Goal: Task Accomplishment & Management: Use online tool/utility

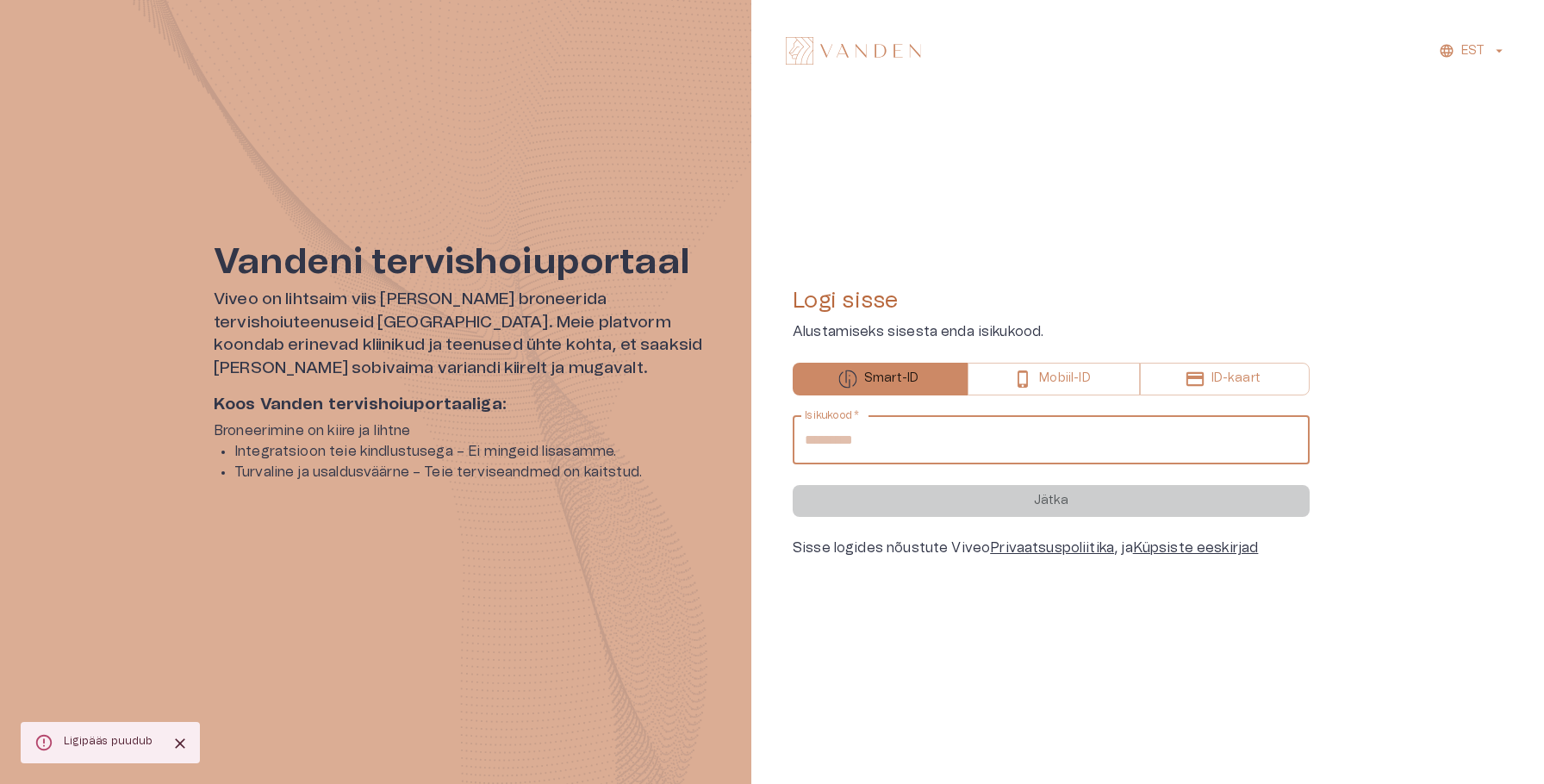
click at [852, 450] on input "Isikukood   *" at bounding box center [1051, 440] width 517 height 48
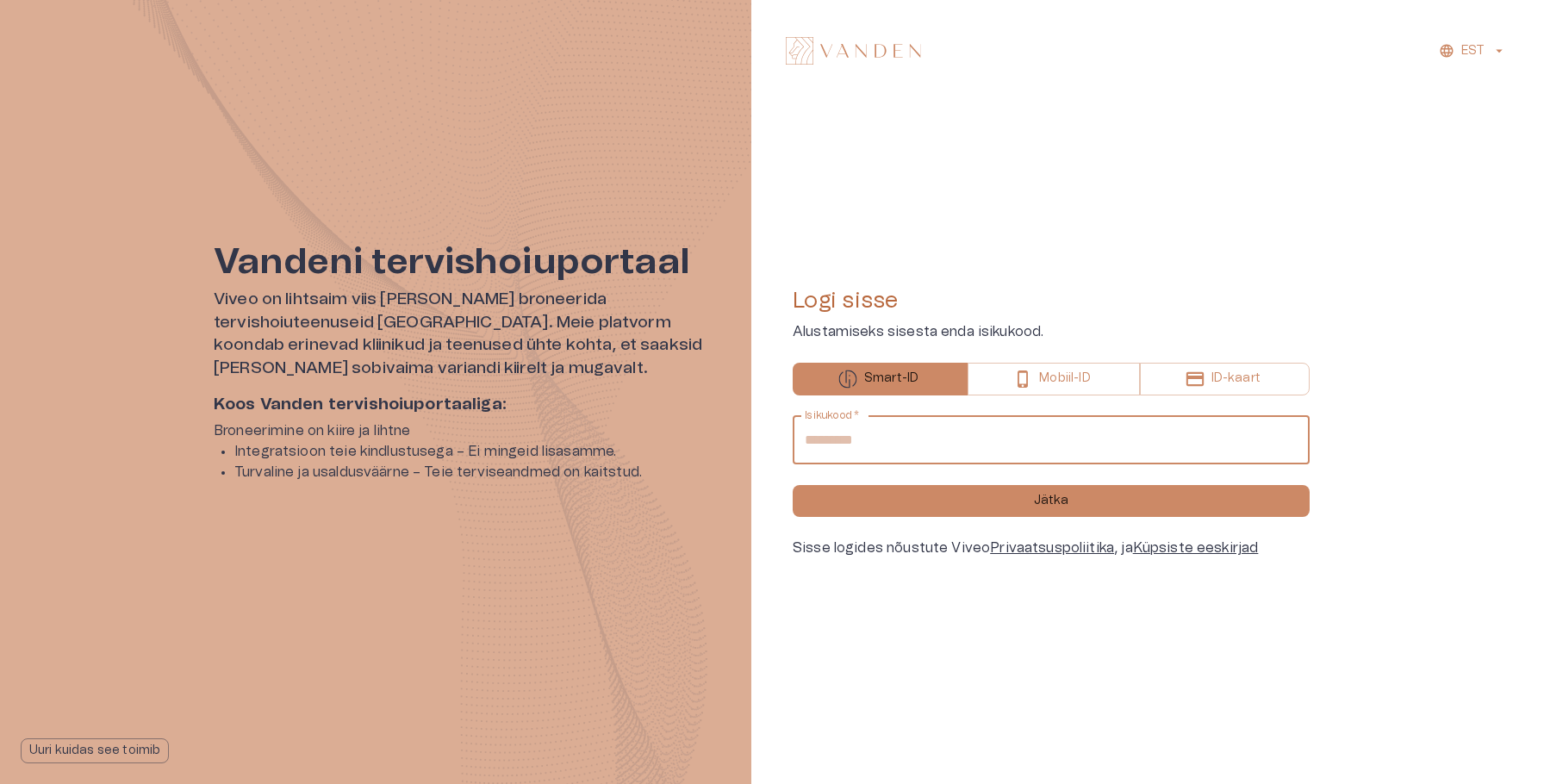
type input "**********"
click at [793, 485] on button "Jätka" at bounding box center [1051, 501] width 517 height 32
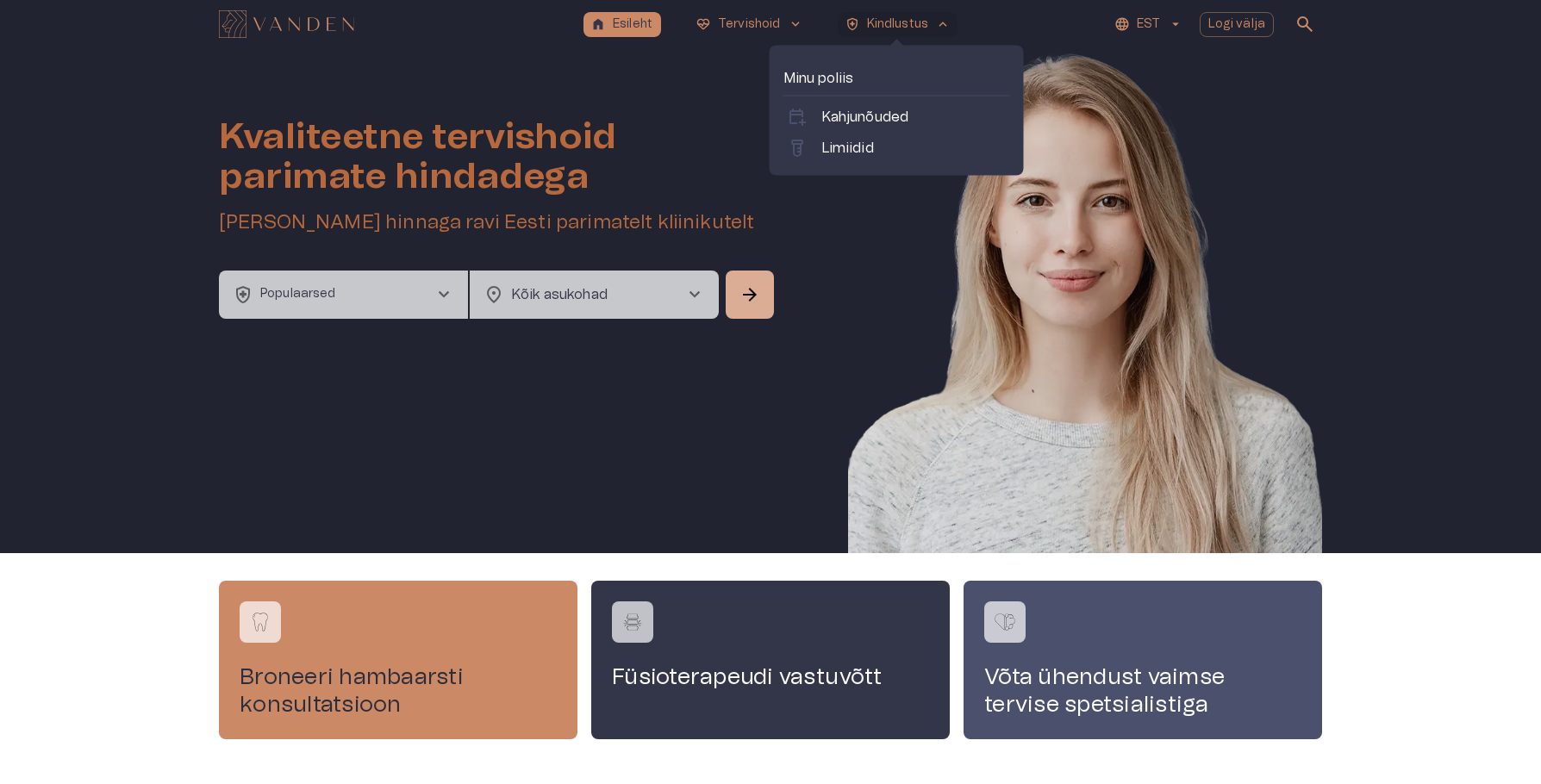
click at [803, 84] on p "Minu poliis" at bounding box center [896, 78] width 227 height 21
click at [819, 121] on link "calendar_add_on Kahjunõuded" at bounding box center [896, 117] width 220 height 21
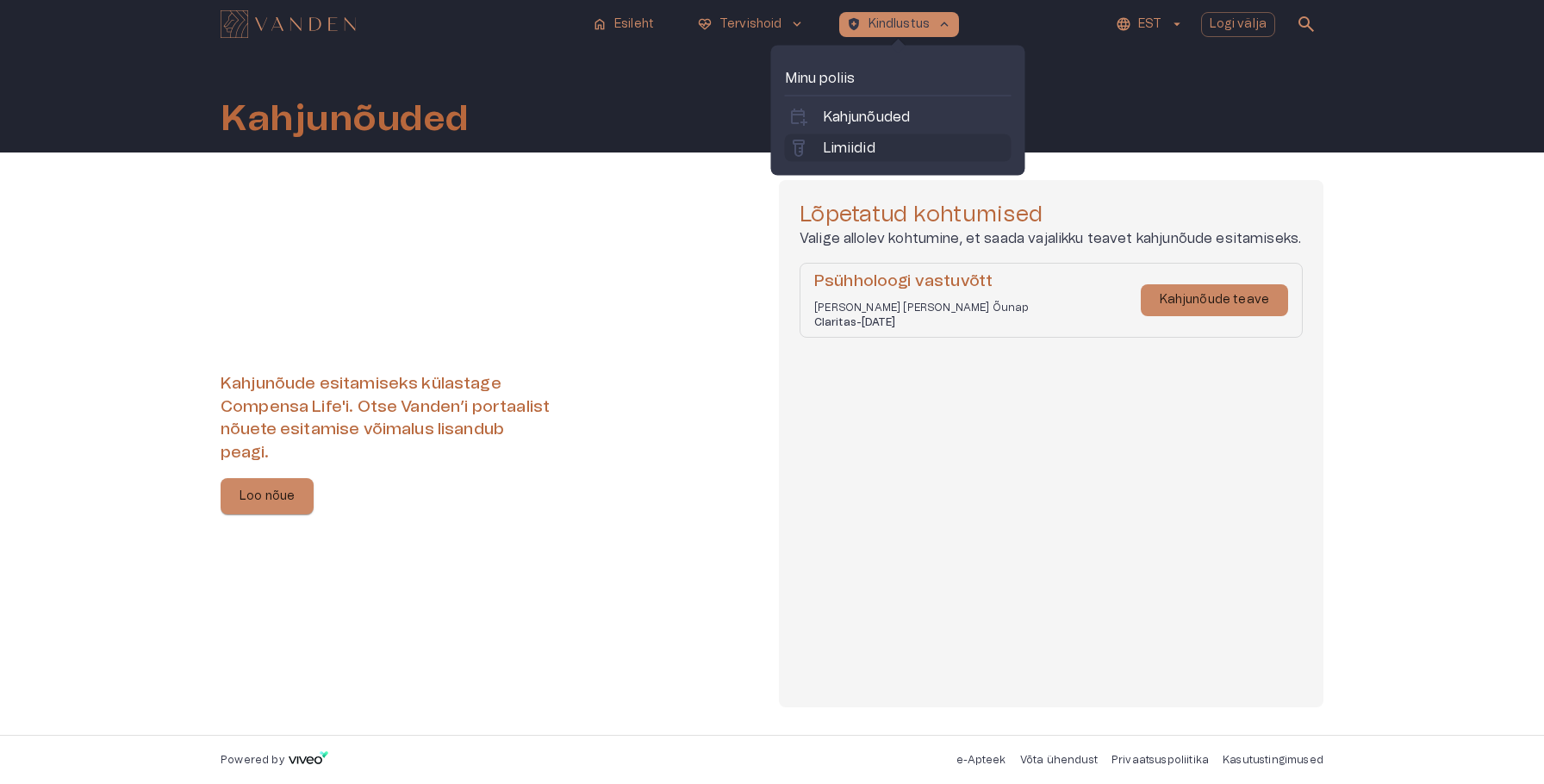
click at [827, 148] on p "Limiidid" at bounding box center [849, 148] width 53 height 21
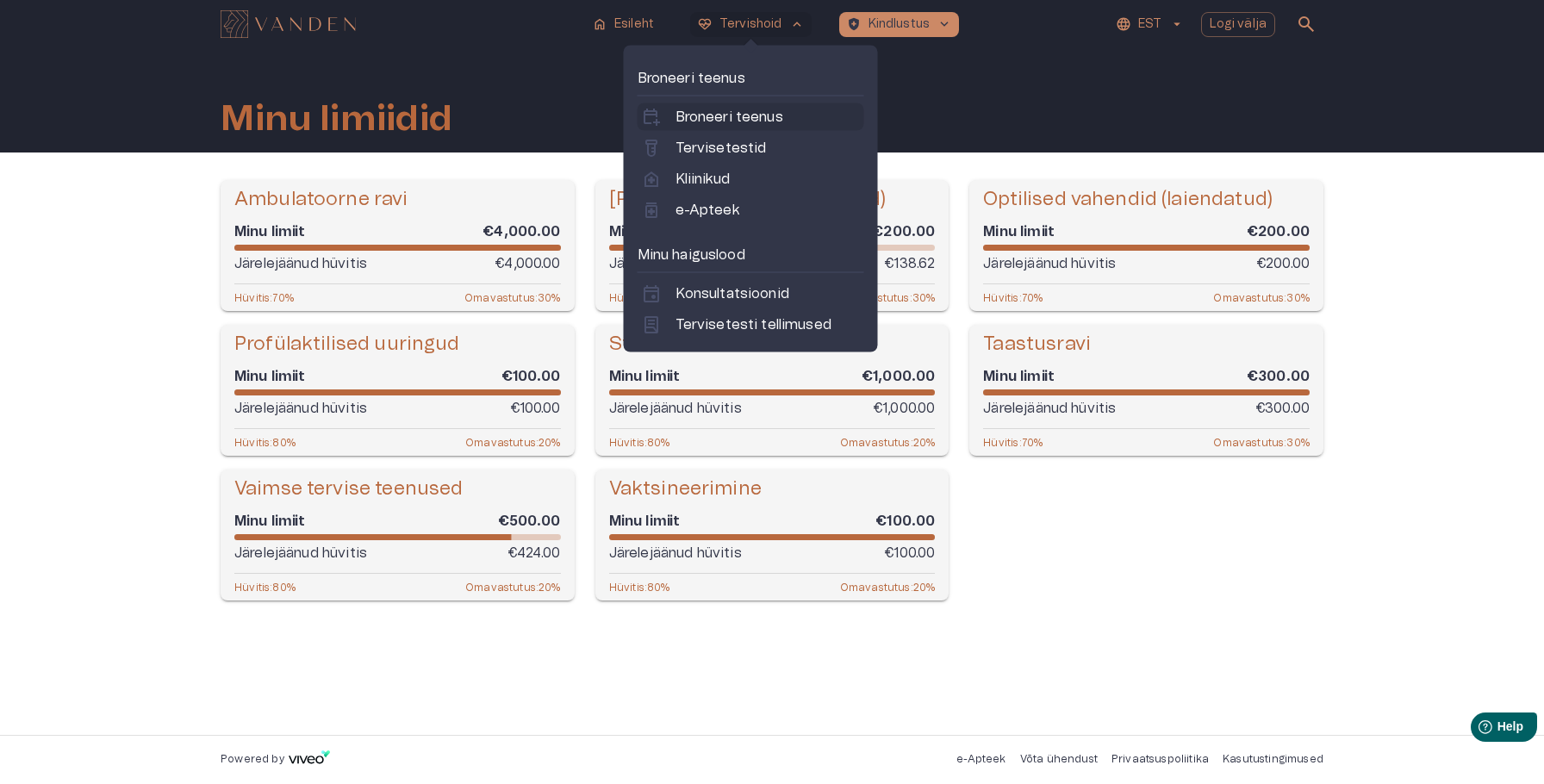
click at [725, 124] on p "Broneeri teenus" at bounding box center [729, 117] width 108 height 21
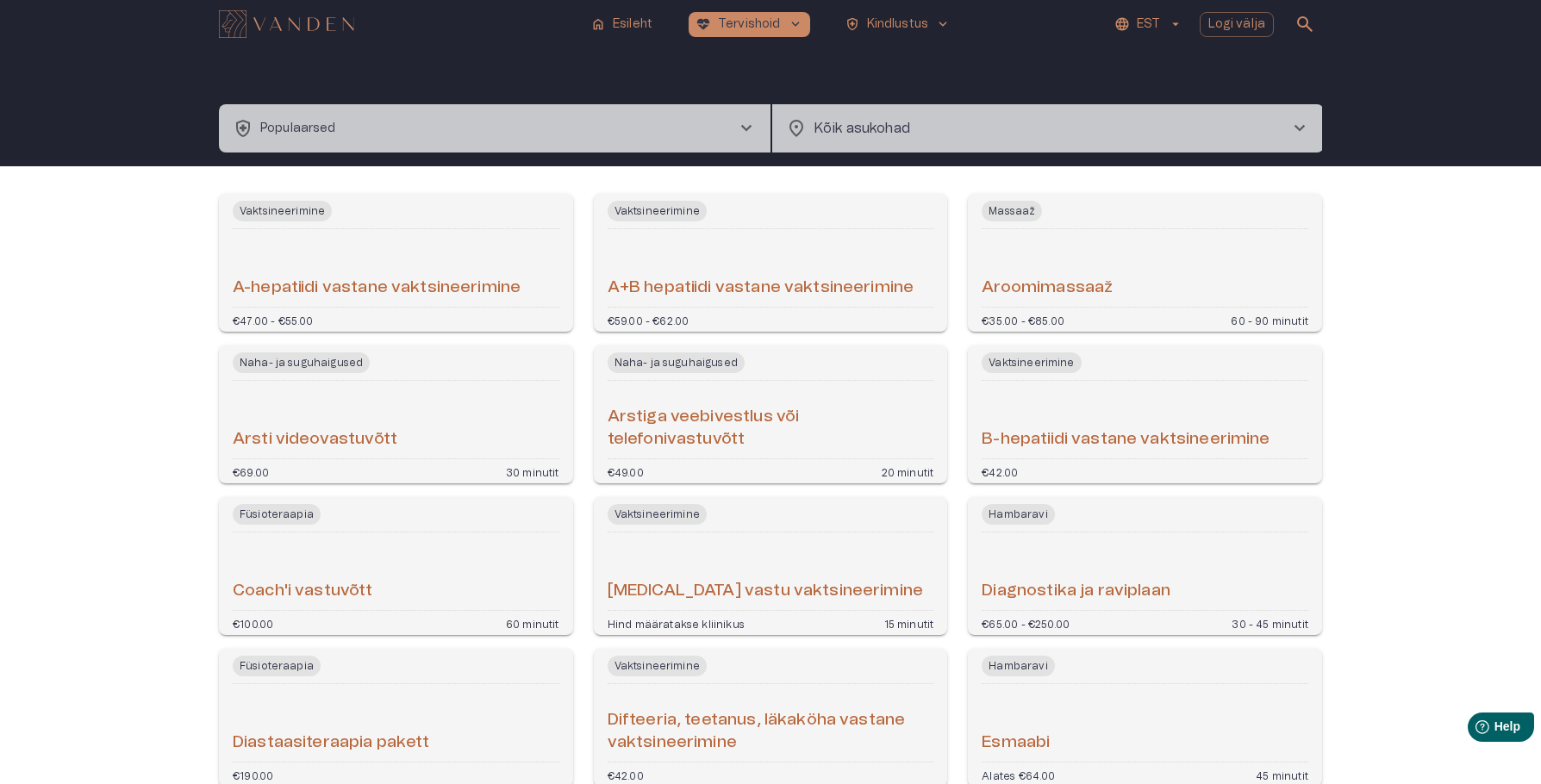
click at [725, 124] on button "health_and_safety Populaarsed chevron_right" at bounding box center [495, 128] width 552 height 48
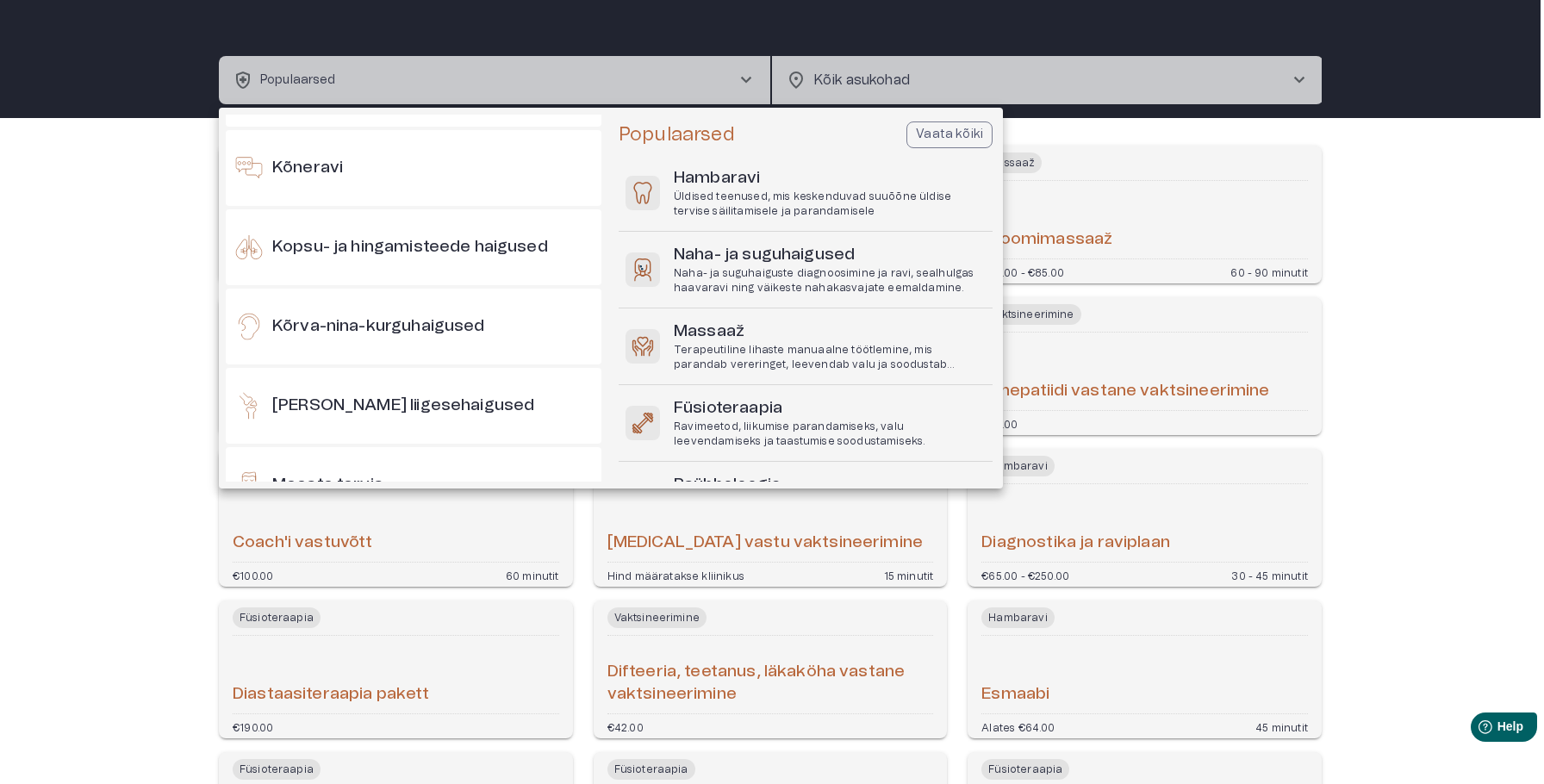
scroll to position [380, 0]
click at [416, 361] on div "Kõrva-nina-kurguhaigused" at bounding box center [414, 327] width 376 height 76
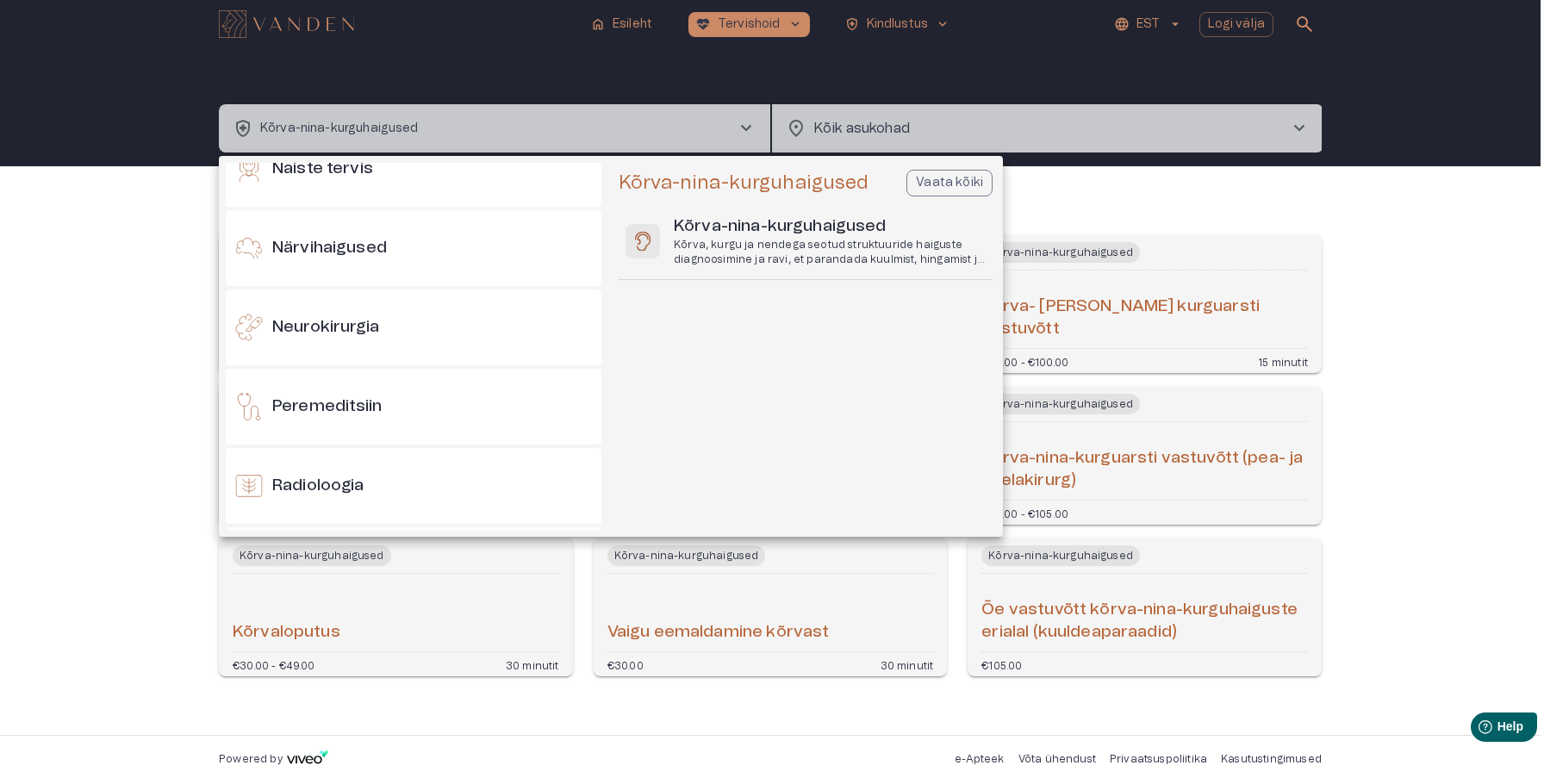
scroll to position [982, 0]
click at [486, 429] on div "Peremeditsiin" at bounding box center [414, 408] width 376 height 76
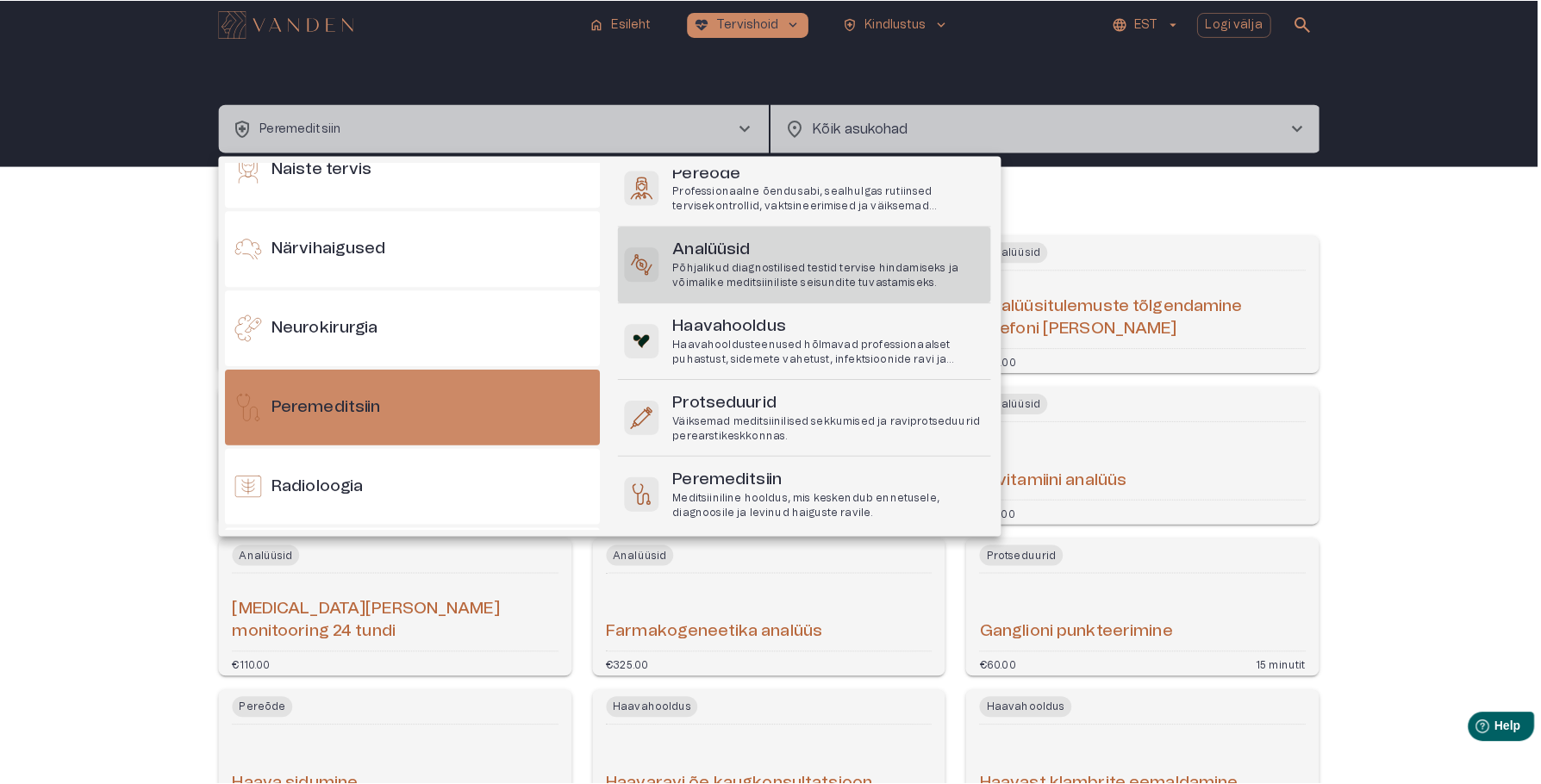
scroll to position [140, 0]
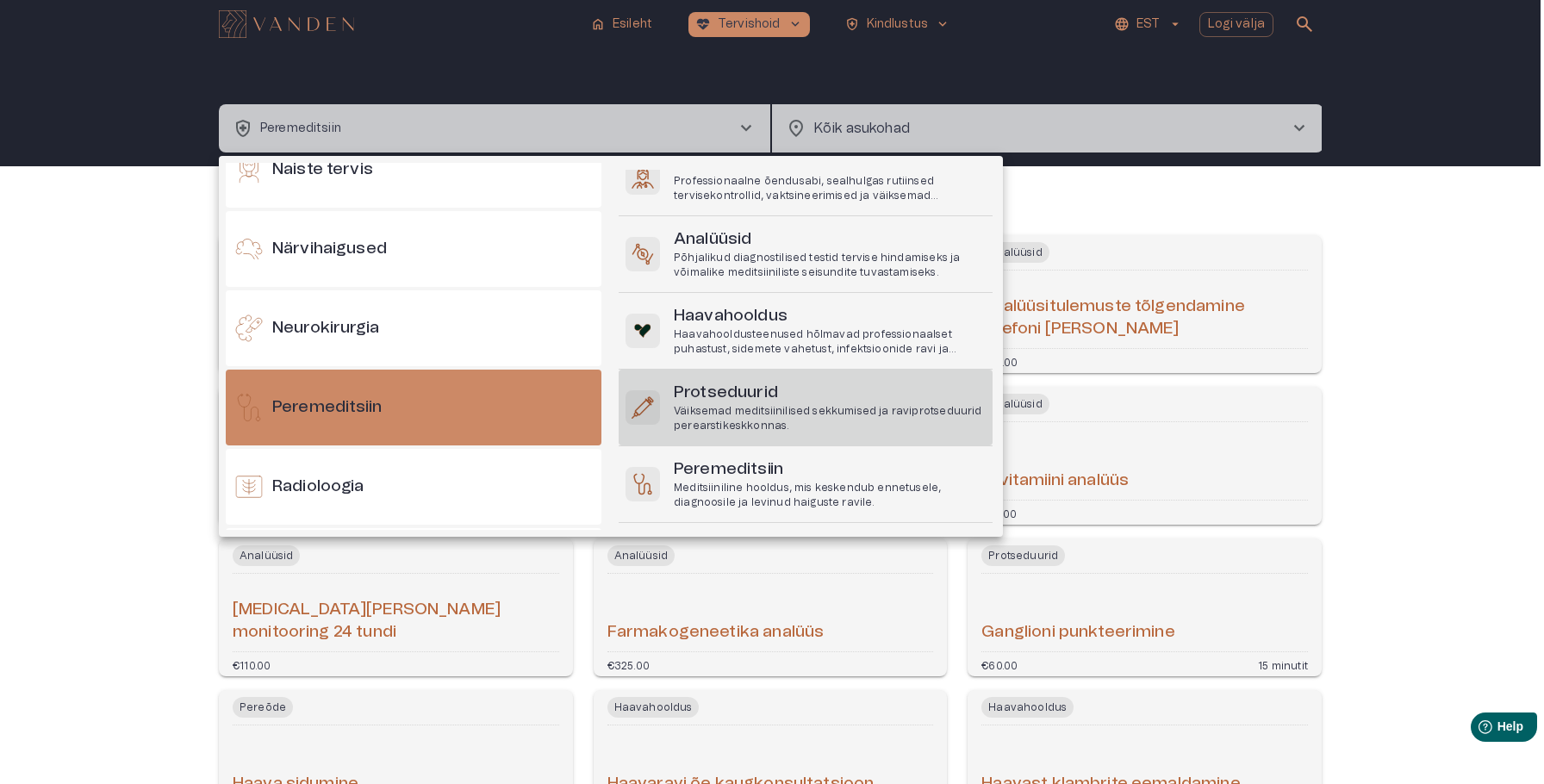
click at [711, 410] on p "Väiksemad meditsiinilised sekkumised ja raviprotseduurid perearstikeskkonnas." at bounding box center [830, 419] width 312 height 29
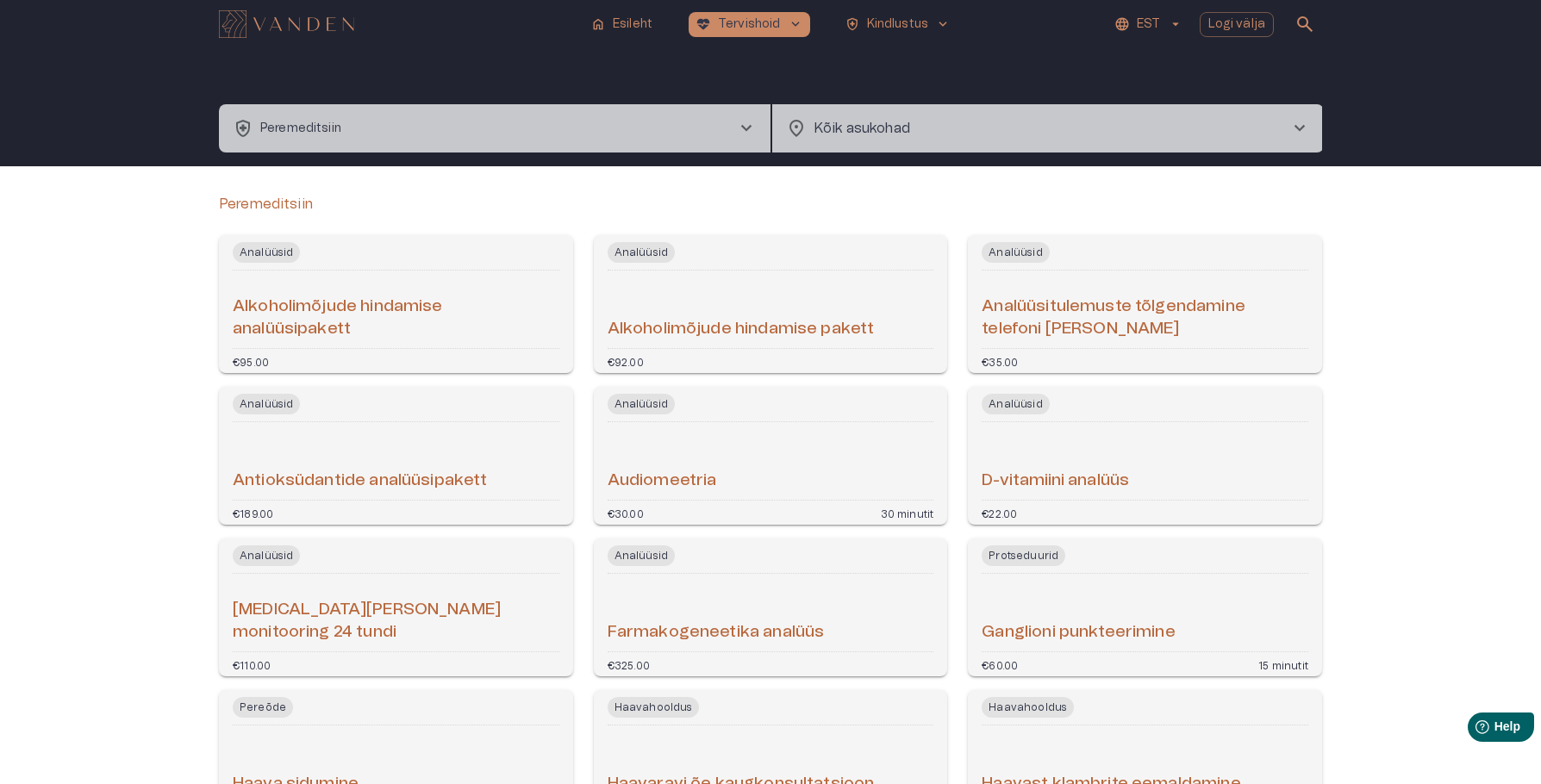
click at [252, 127] on span "health_and_safety" at bounding box center [243, 128] width 21 height 21
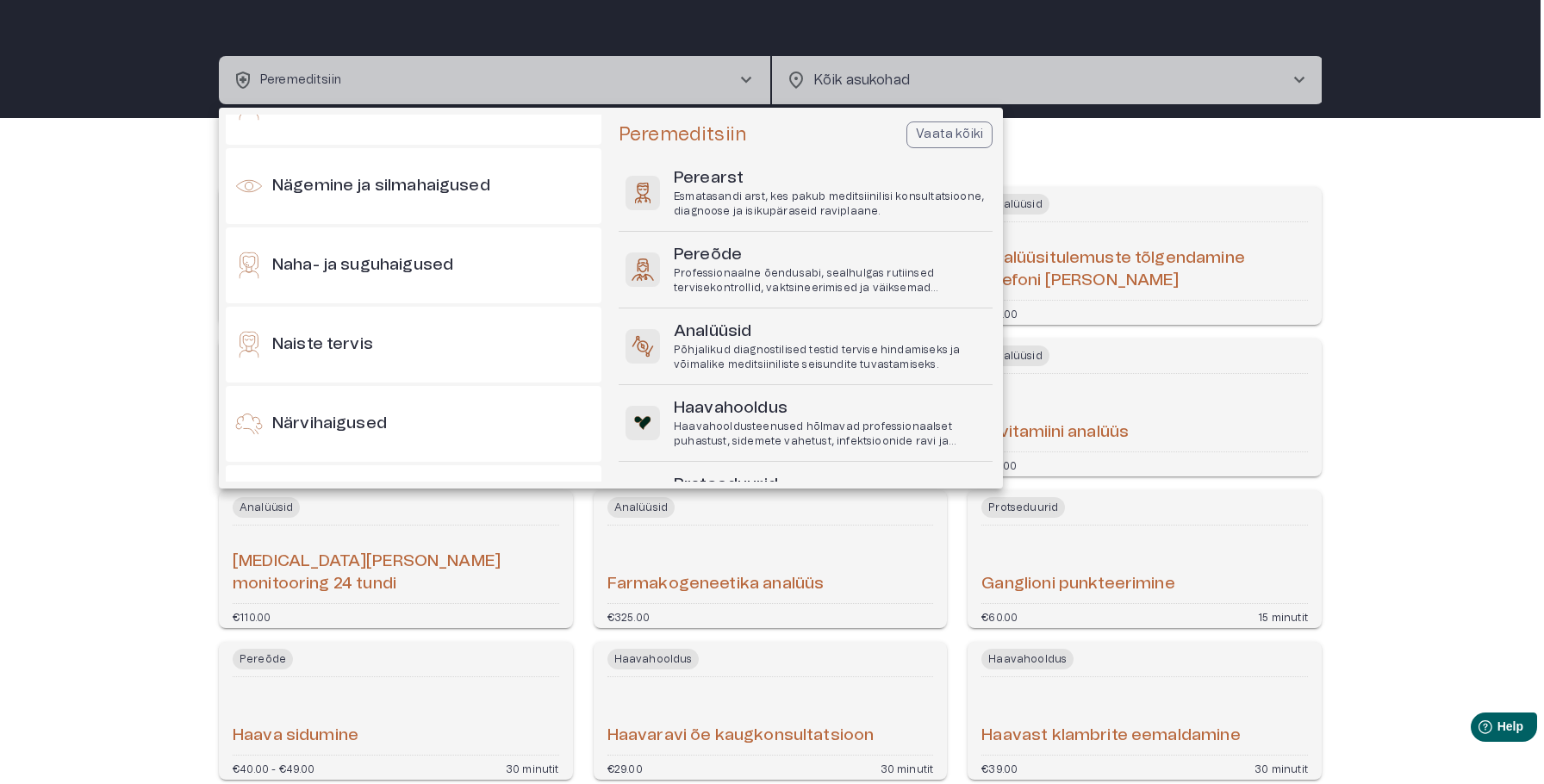
scroll to position [750, 0]
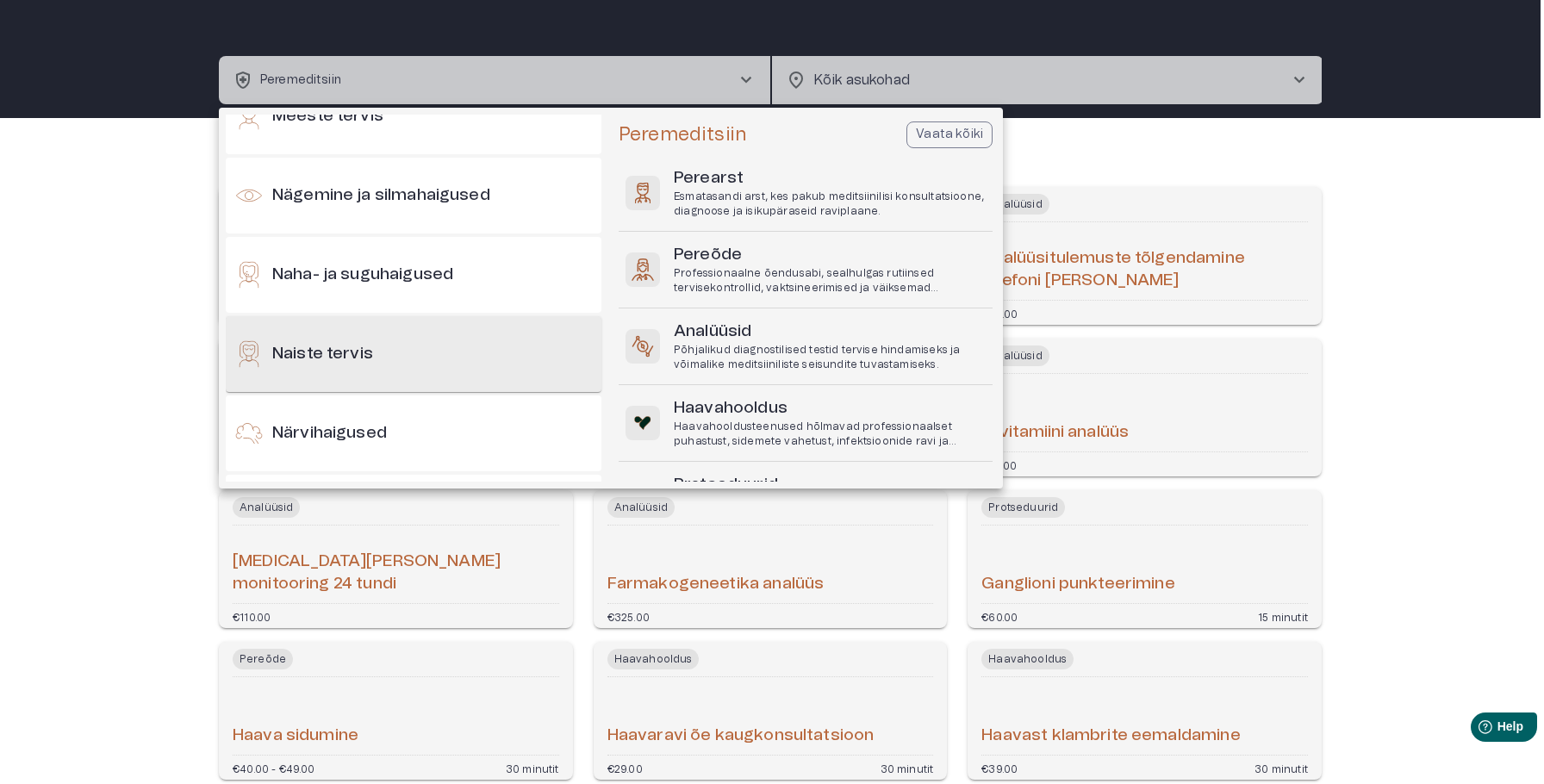
click at [390, 328] on div "Naiste tervis" at bounding box center [414, 354] width 376 height 76
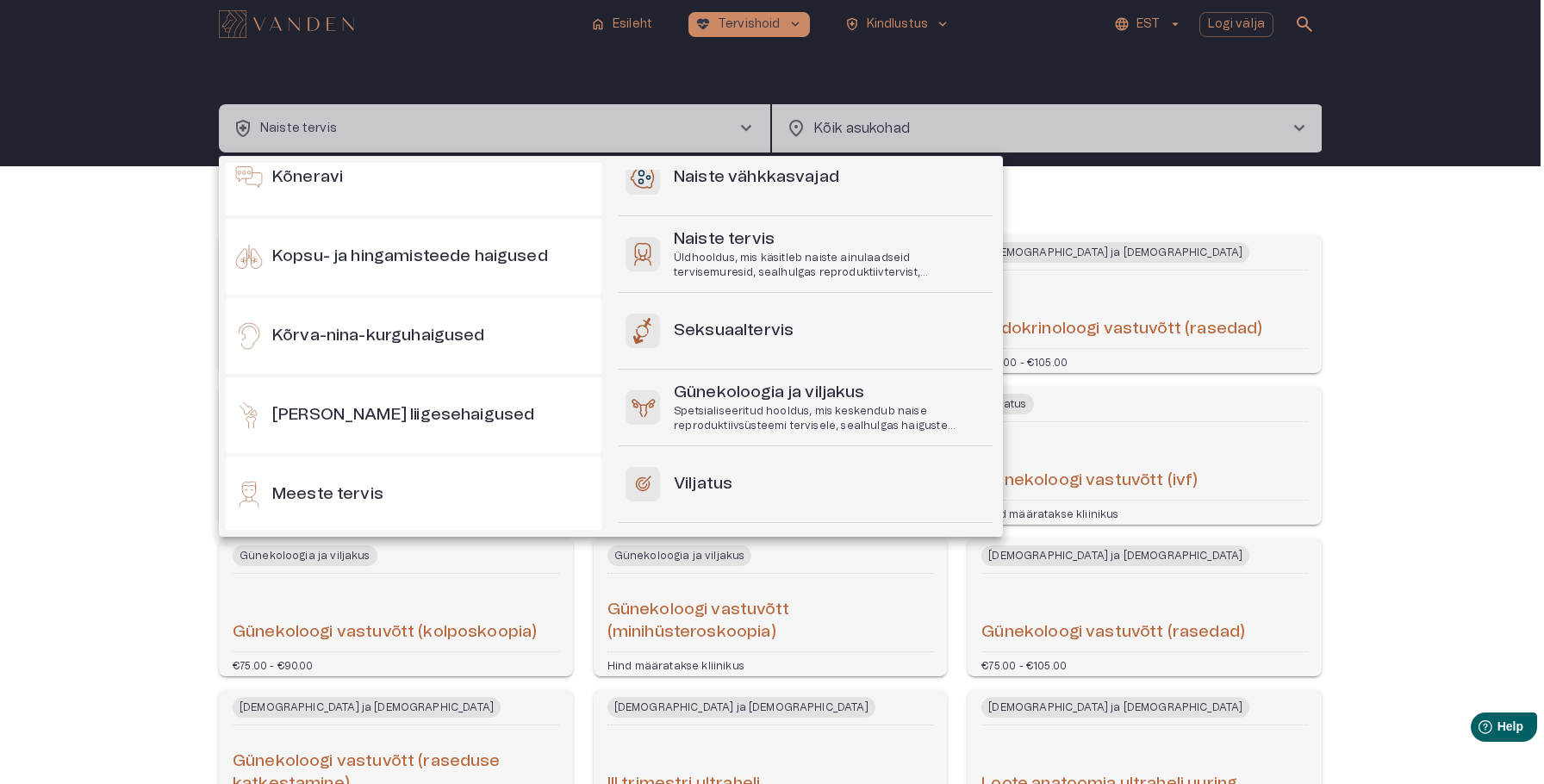
scroll to position [414, 0]
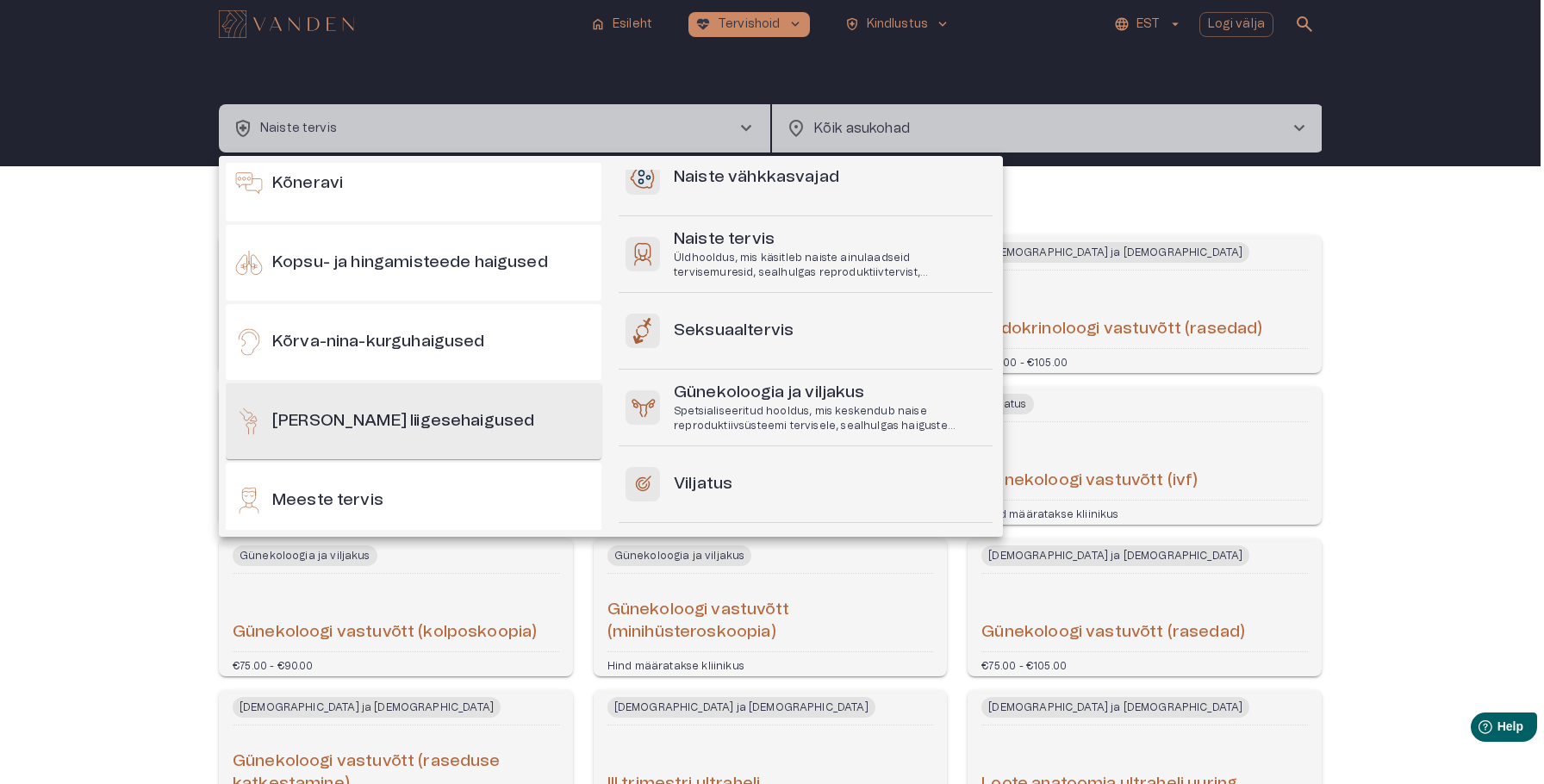
click at [422, 413] on h6 "[PERSON_NAME] liigesehaigused" at bounding box center [403, 421] width 262 height 23
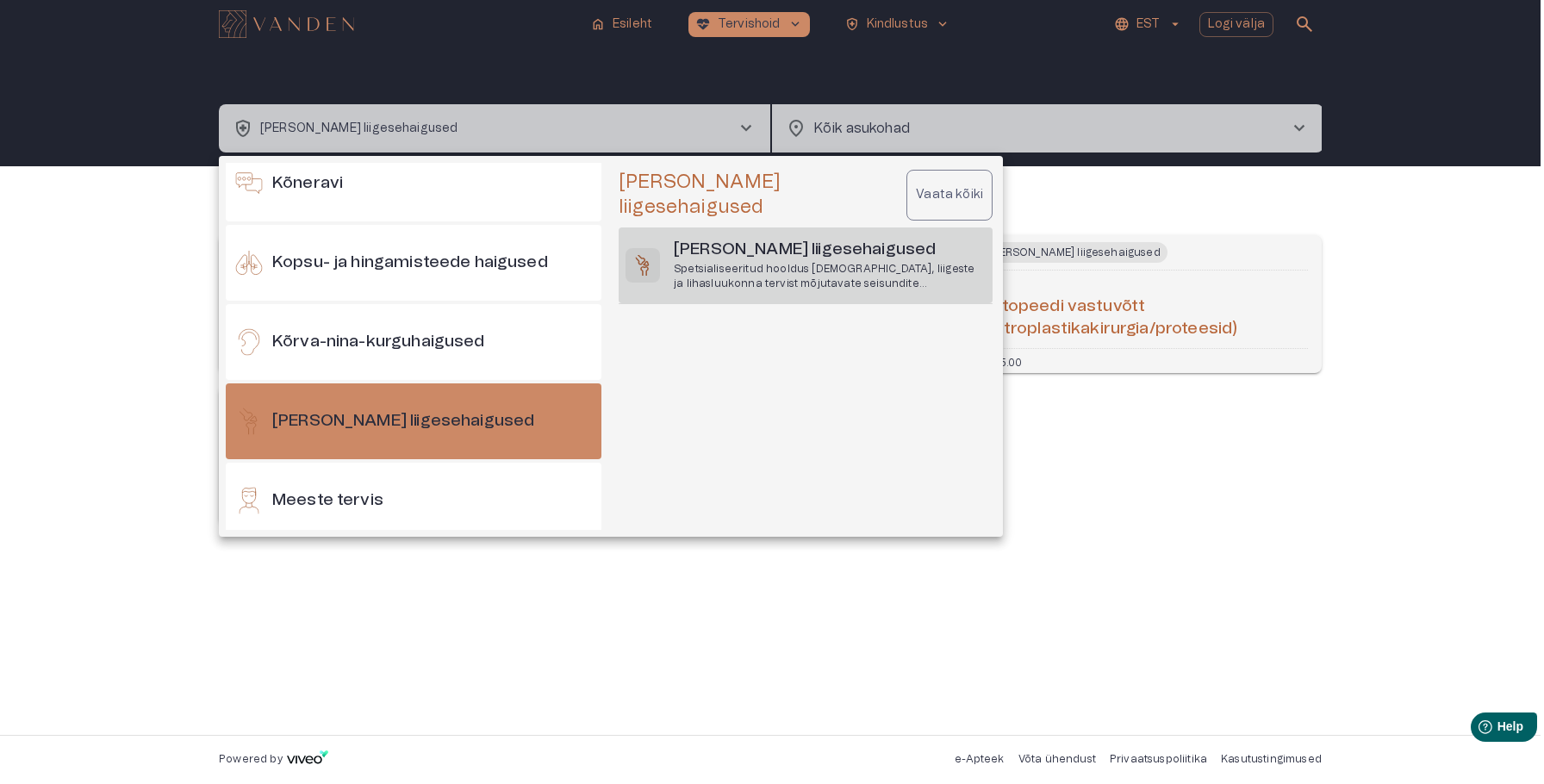
click at [703, 262] on p "Spetsialiseeritud hooldus [DEMOGRAPHIC_DATA], liigeste ja lihasluukonna tervist…" at bounding box center [830, 277] width 312 height 29
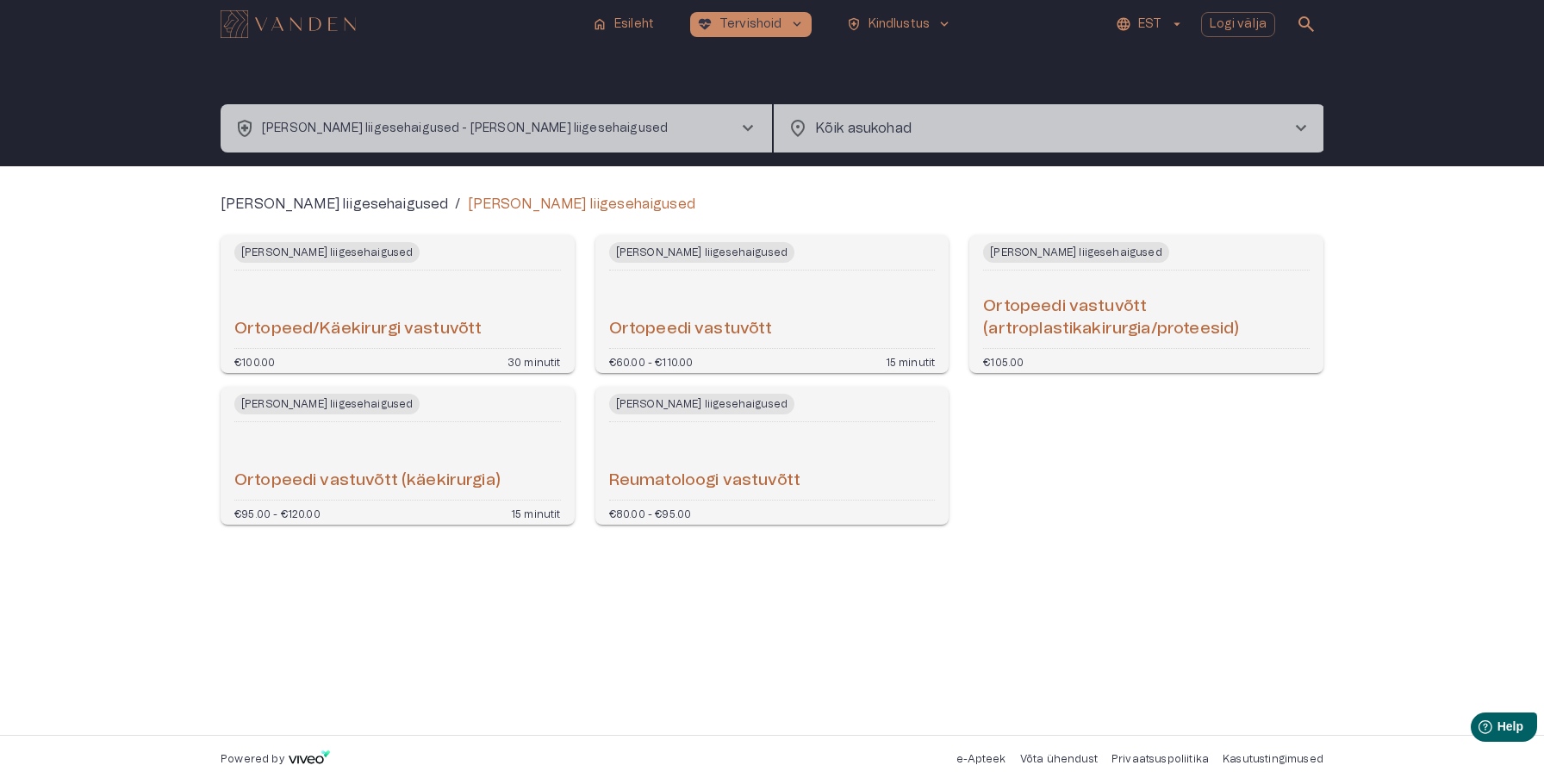
click at [679, 299] on div "Ortopeedi vastuvõtt" at bounding box center [772, 309] width 327 height 64
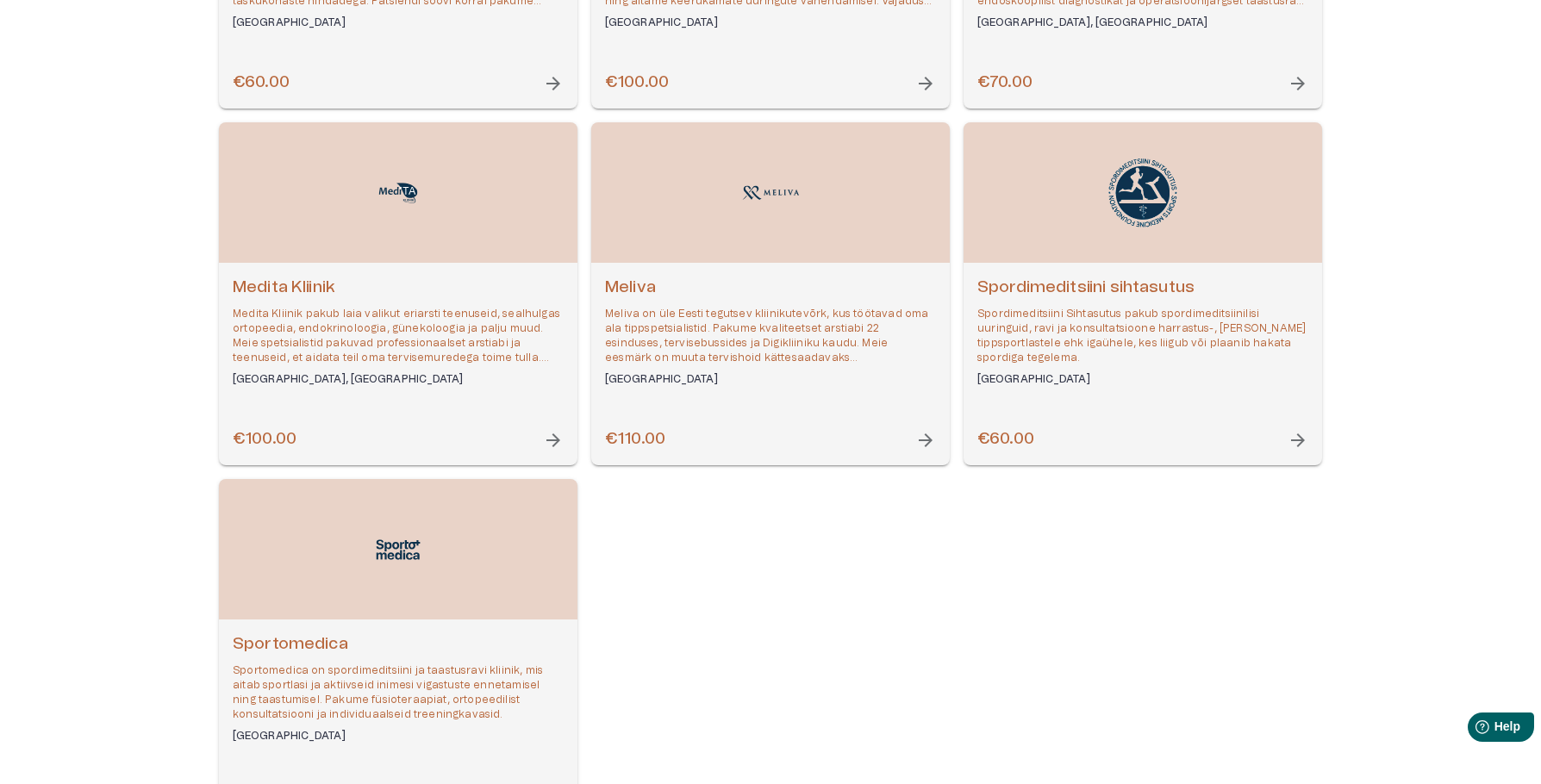
scroll to position [492, 0]
click at [746, 208] on div "Open selected supplier available booking dates" at bounding box center [770, 191] width 359 height 140
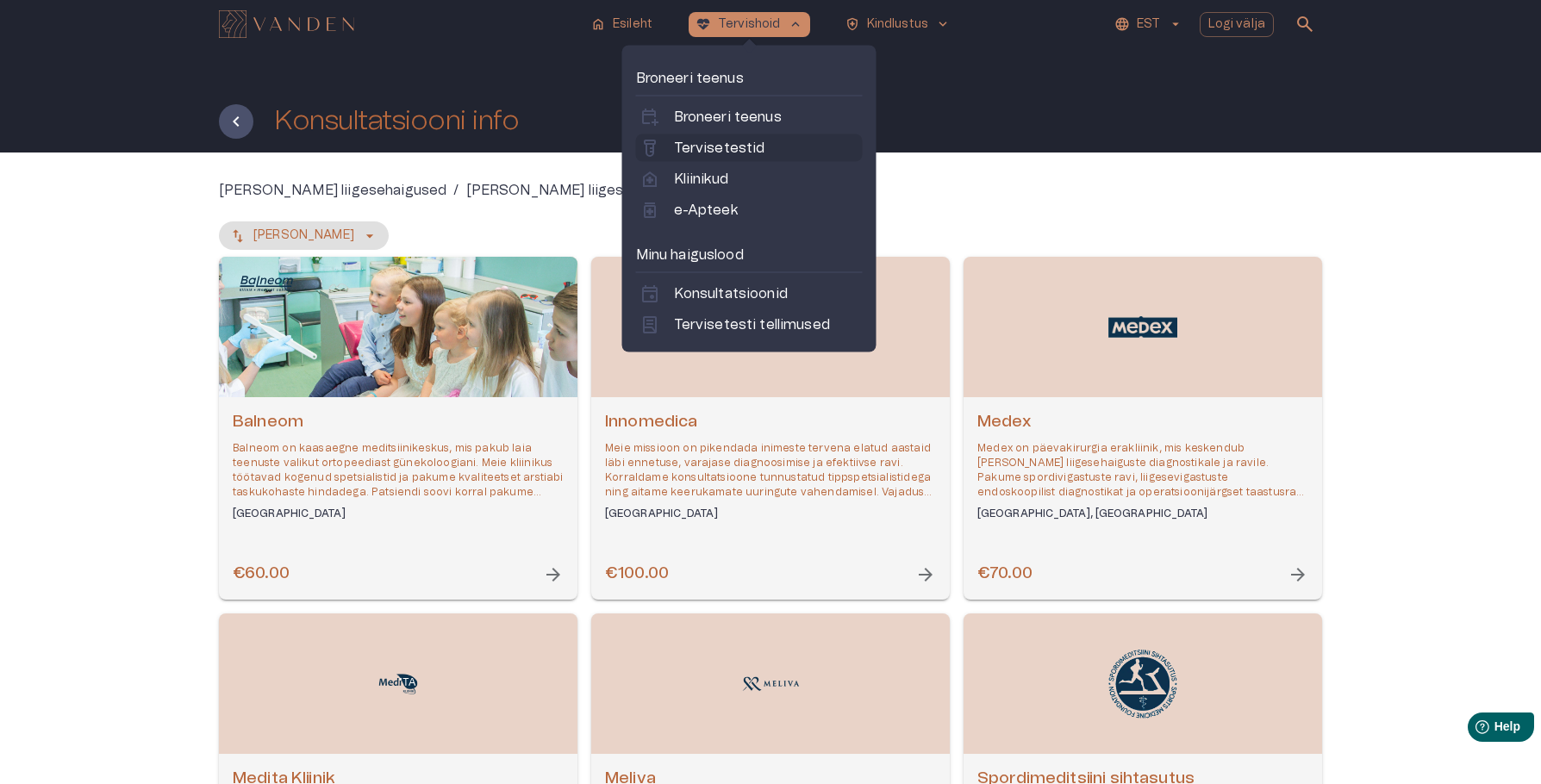
click at [723, 159] on div "labs Tervisetestid" at bounding box center [749, 148] width 227 height 28
click at [723, 152] on p "Tervisetestid" at bounding box center [720, 148] width 91 height 21
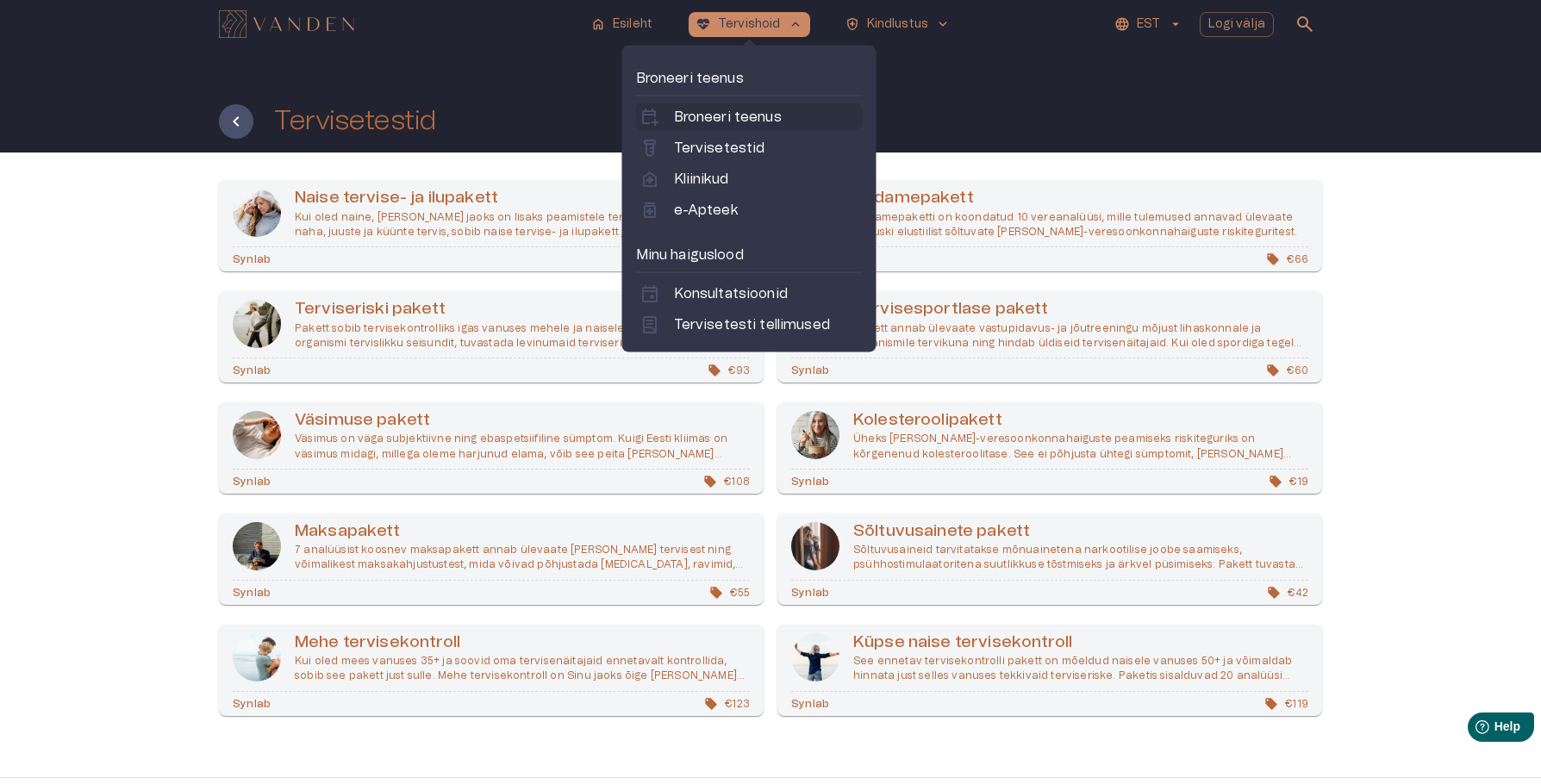
click at [707, 120] on p "Broneeri teenus" at bounding box center [727, 117] width 108 height 21
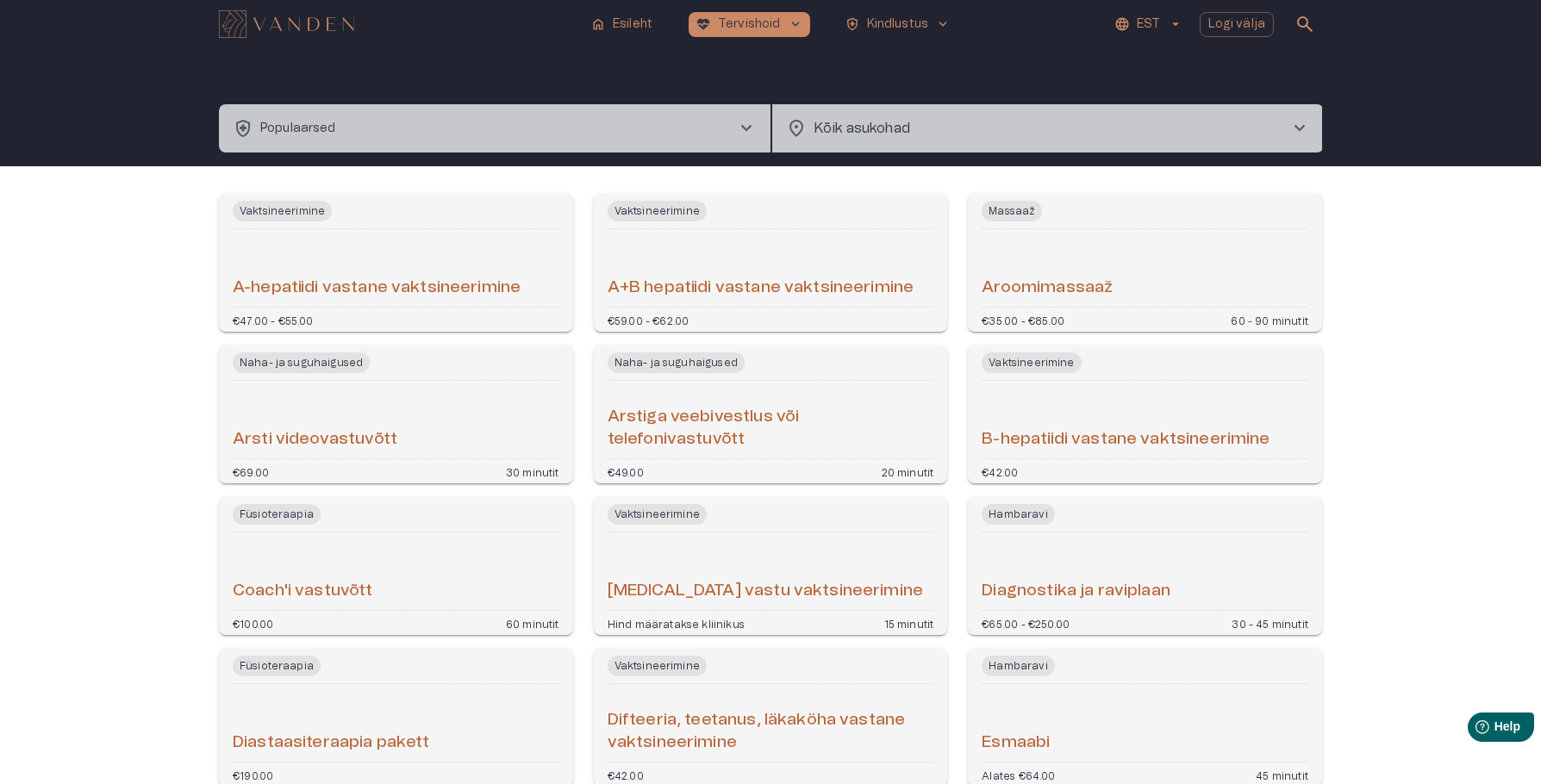
click at [703, 126] on button "health_and_safety Populaarsed chevron_right" at bounding box center [495, 128] width 552 height 48
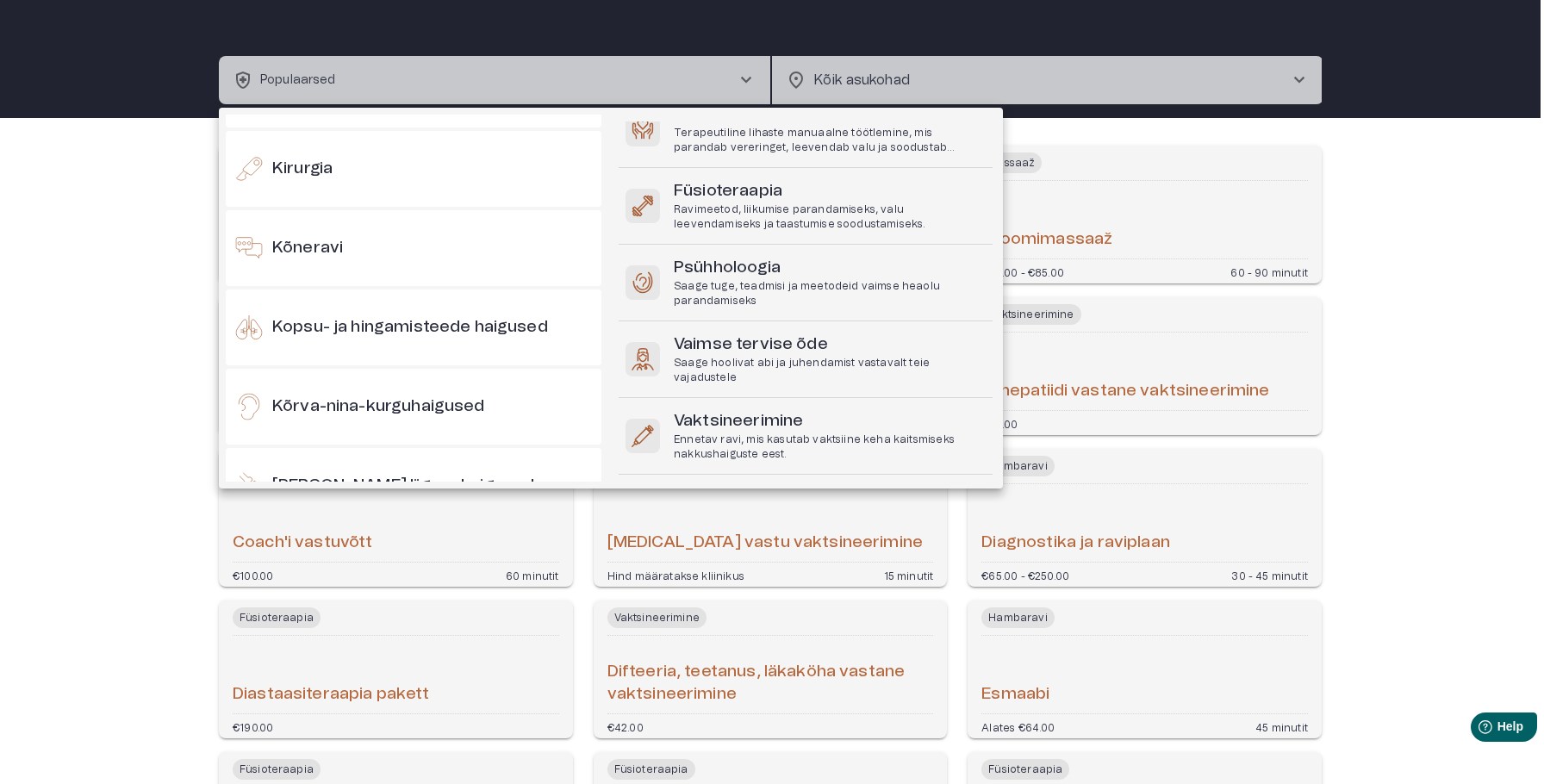
scroll to position [319, 0]
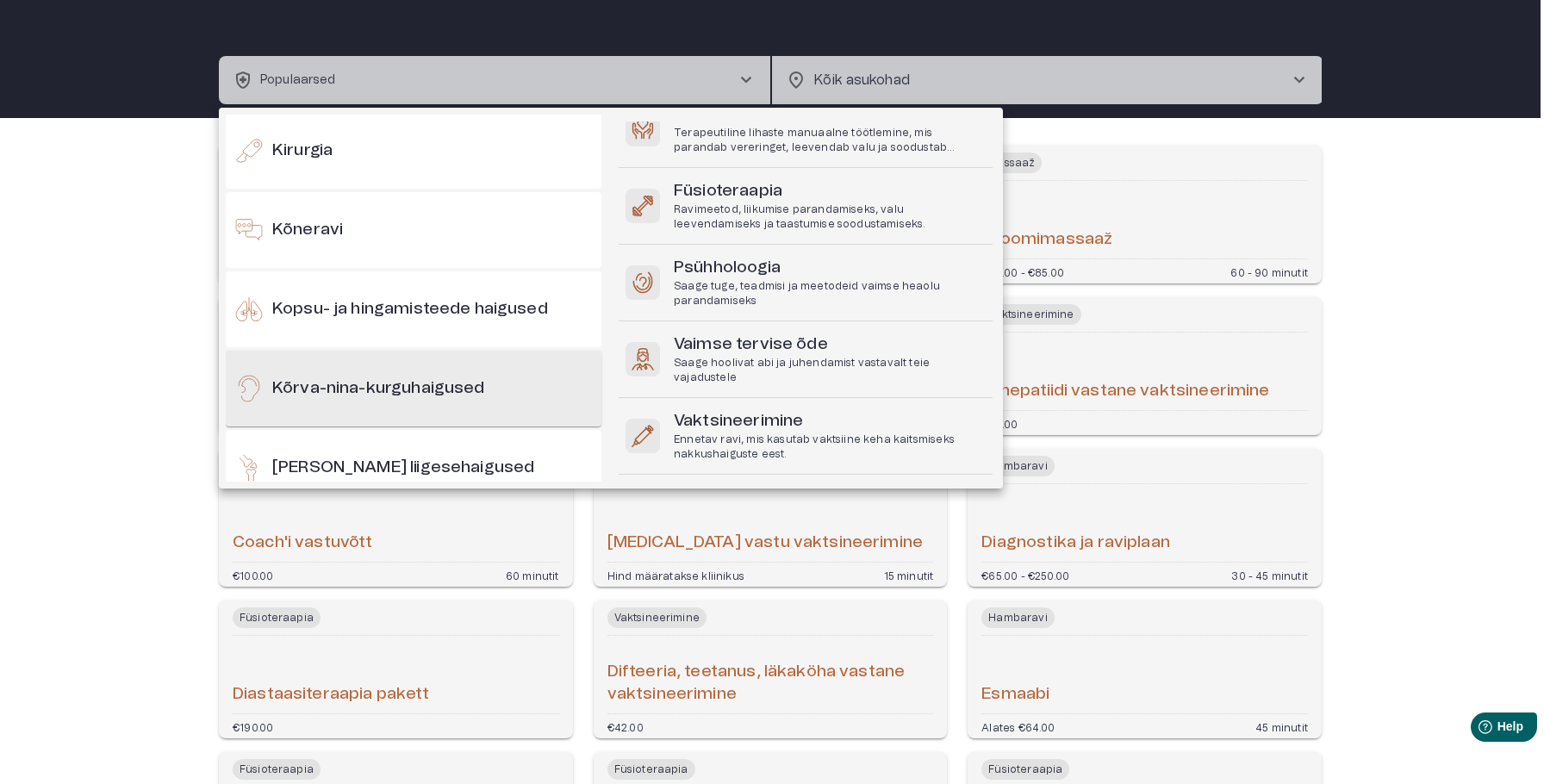
click at [507, 380] on div "Kõrva-nina-kurguhaigused" at bounding box center [414, 389] width 376 height 76
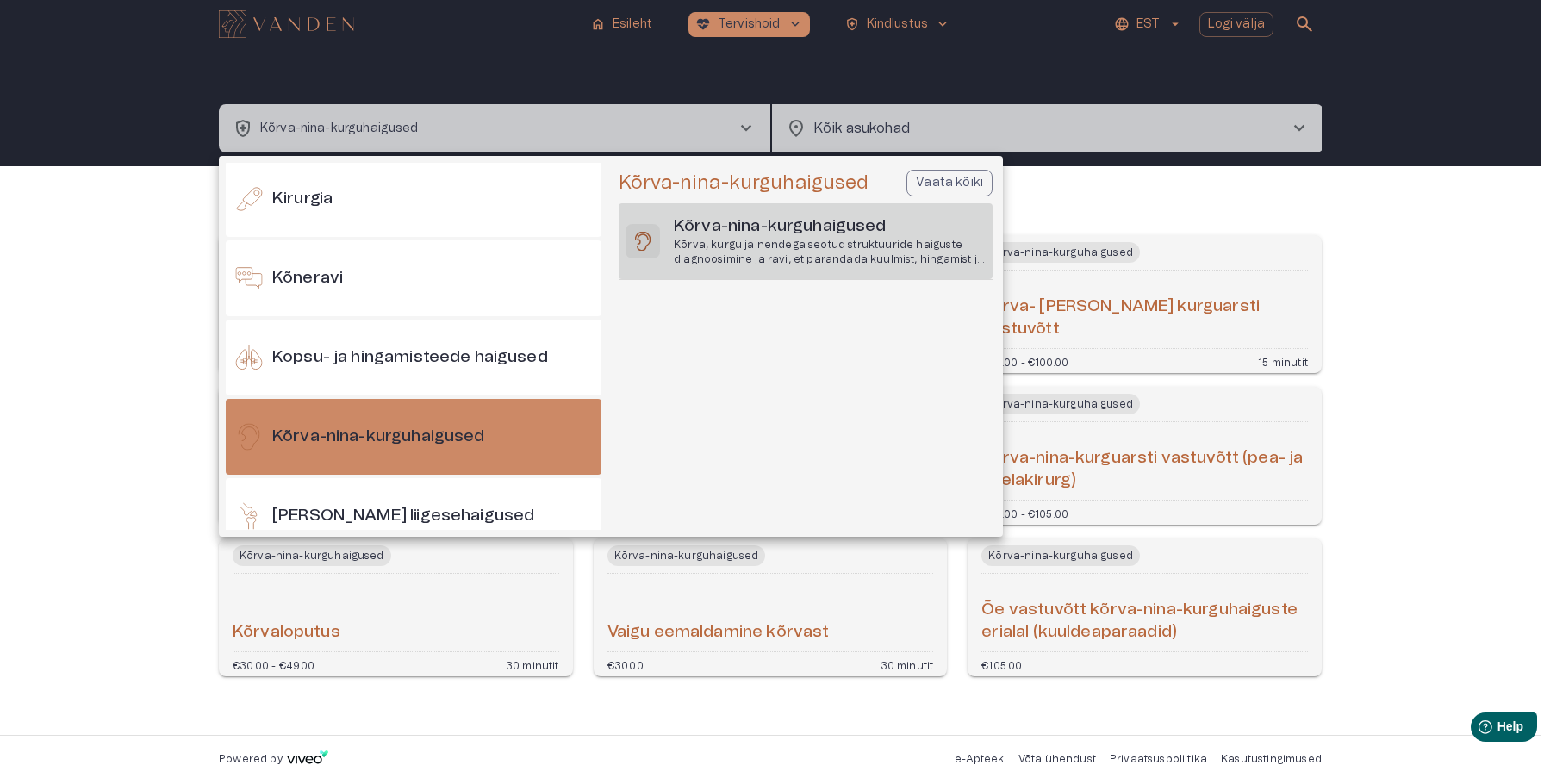
click at [815, 244] on p "Kõrva, kurgu ja nendega seotud struktuuride haiguste diagnoosimine ja ravi, et …" at bounding box center [830, 252] width 312 height 29
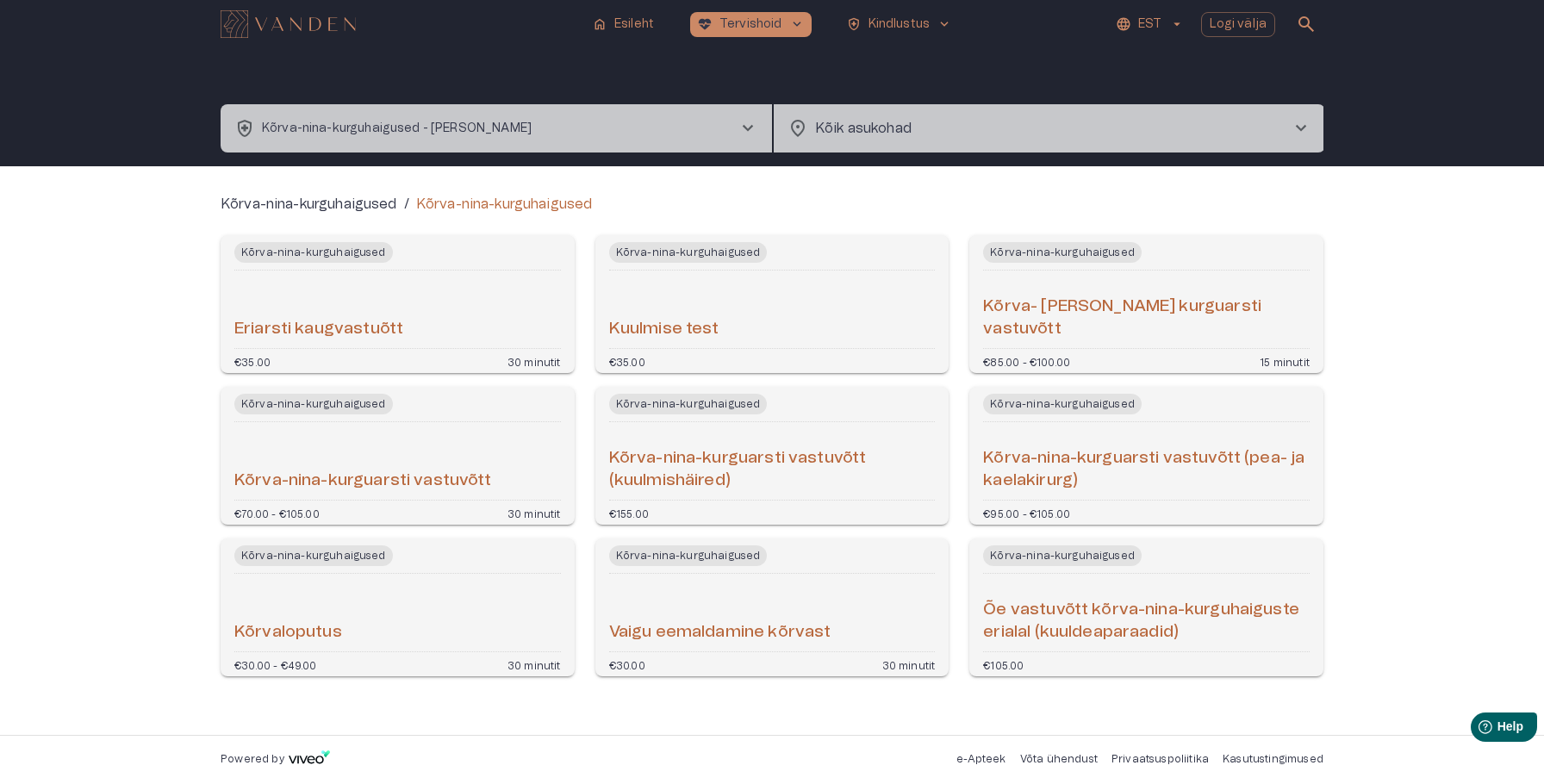
click at [630, 591] on div "Vaigu eemaldamine kõrvast" at bounding box center [772, 613] width 327 height 64
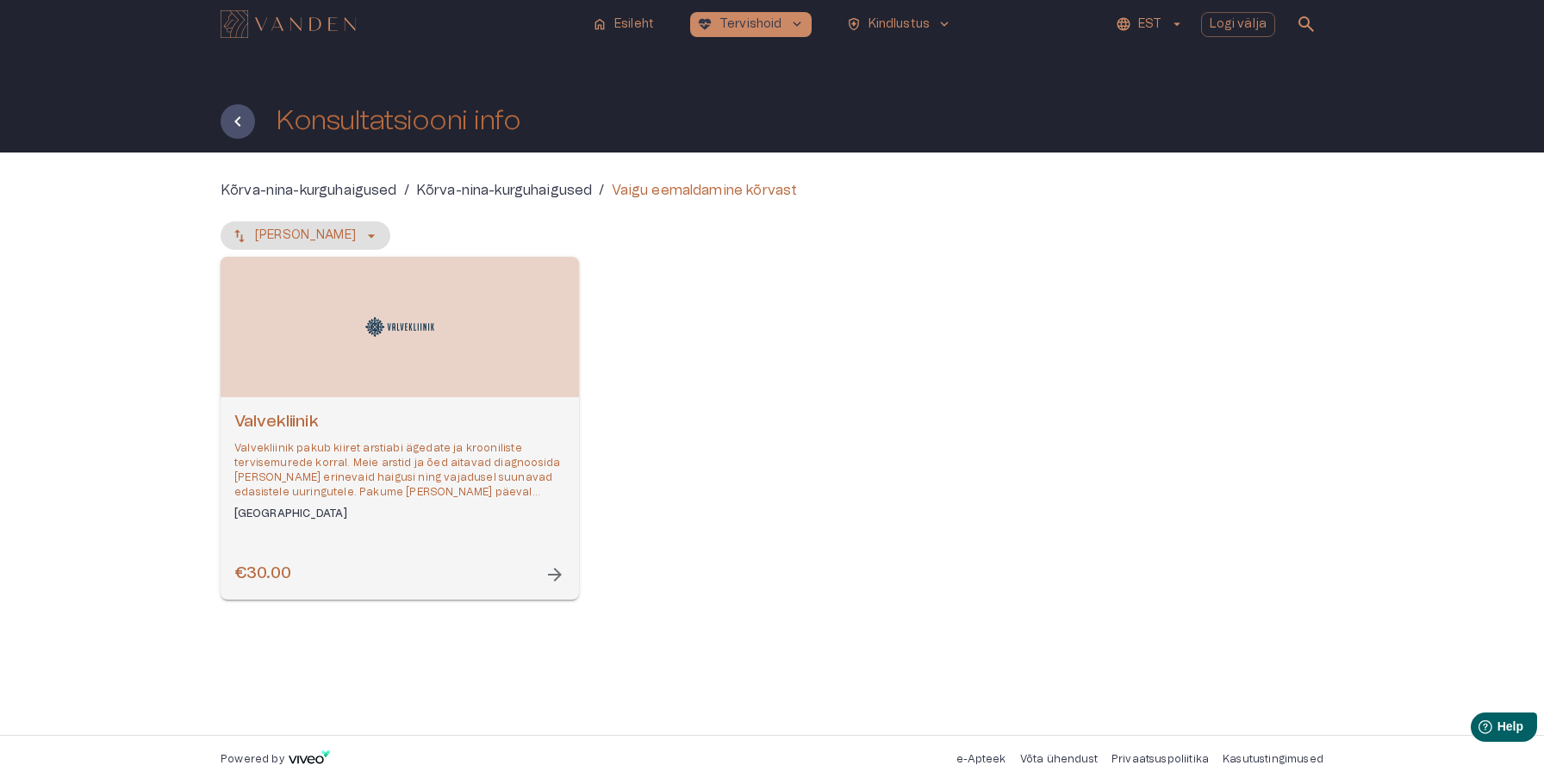
click at [555, 556] on div "Valvekliinik Valvekliinik pakub kiiret arstiabi ägedate ja krooniliste tervisem…" at bounding box center [400, 498] width 358 height 202
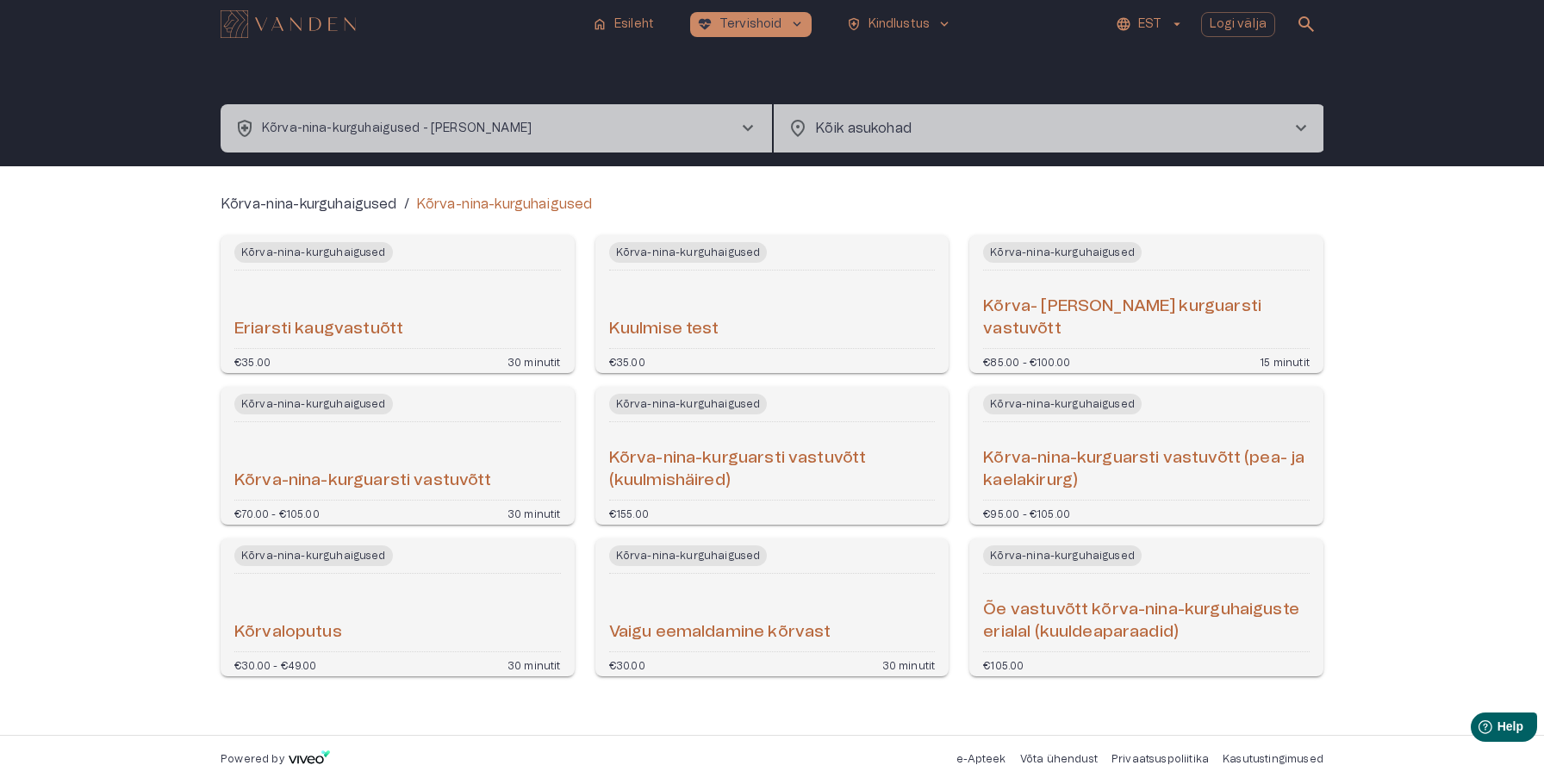
click at [270, 595] on div "Kõrvaloputus" at bounding box center [397, 613] width 327 height 64
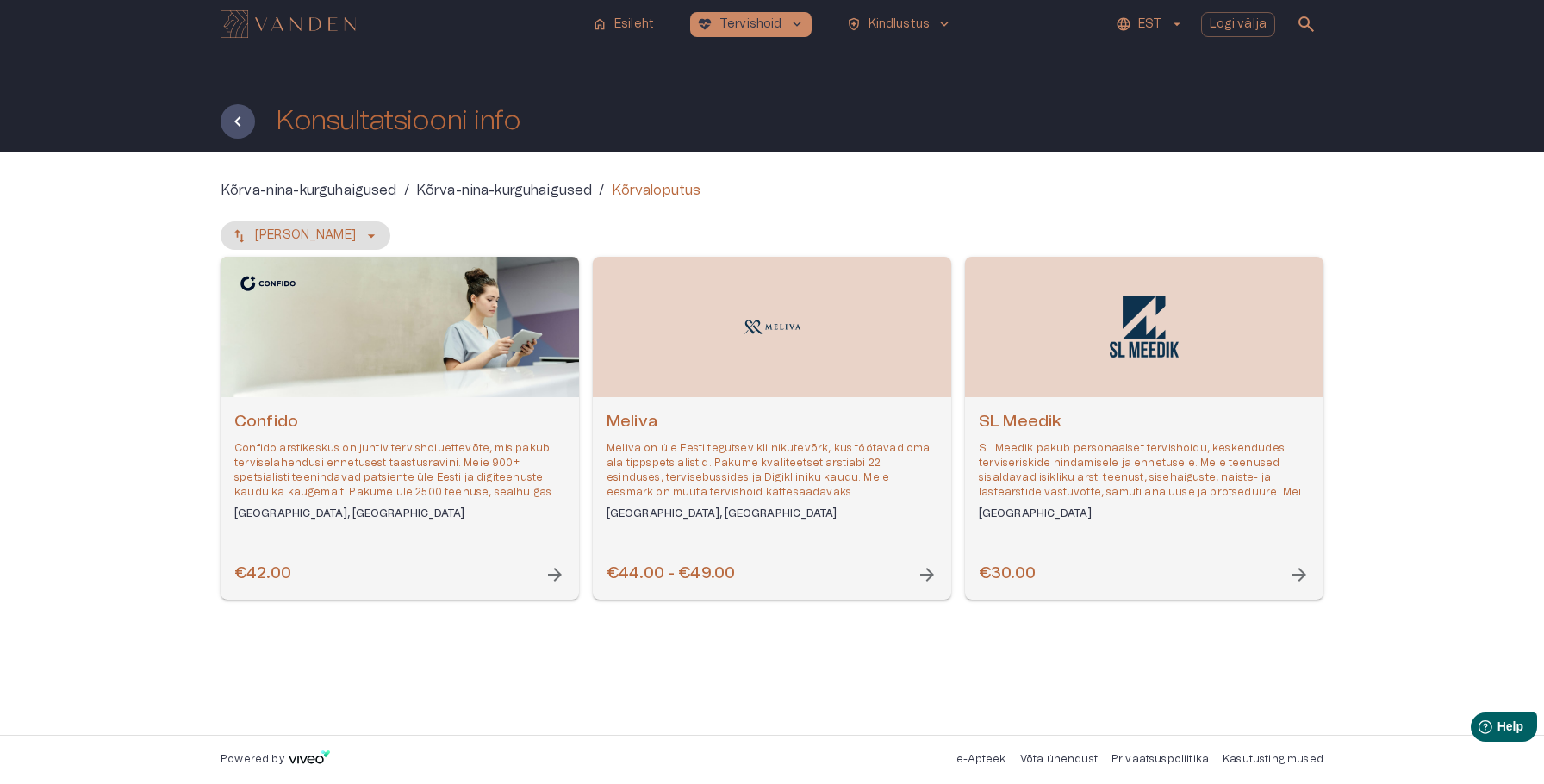
click at [314, 418] on h6 "Confido" at bounding box center [400, 422] width 331 height 23
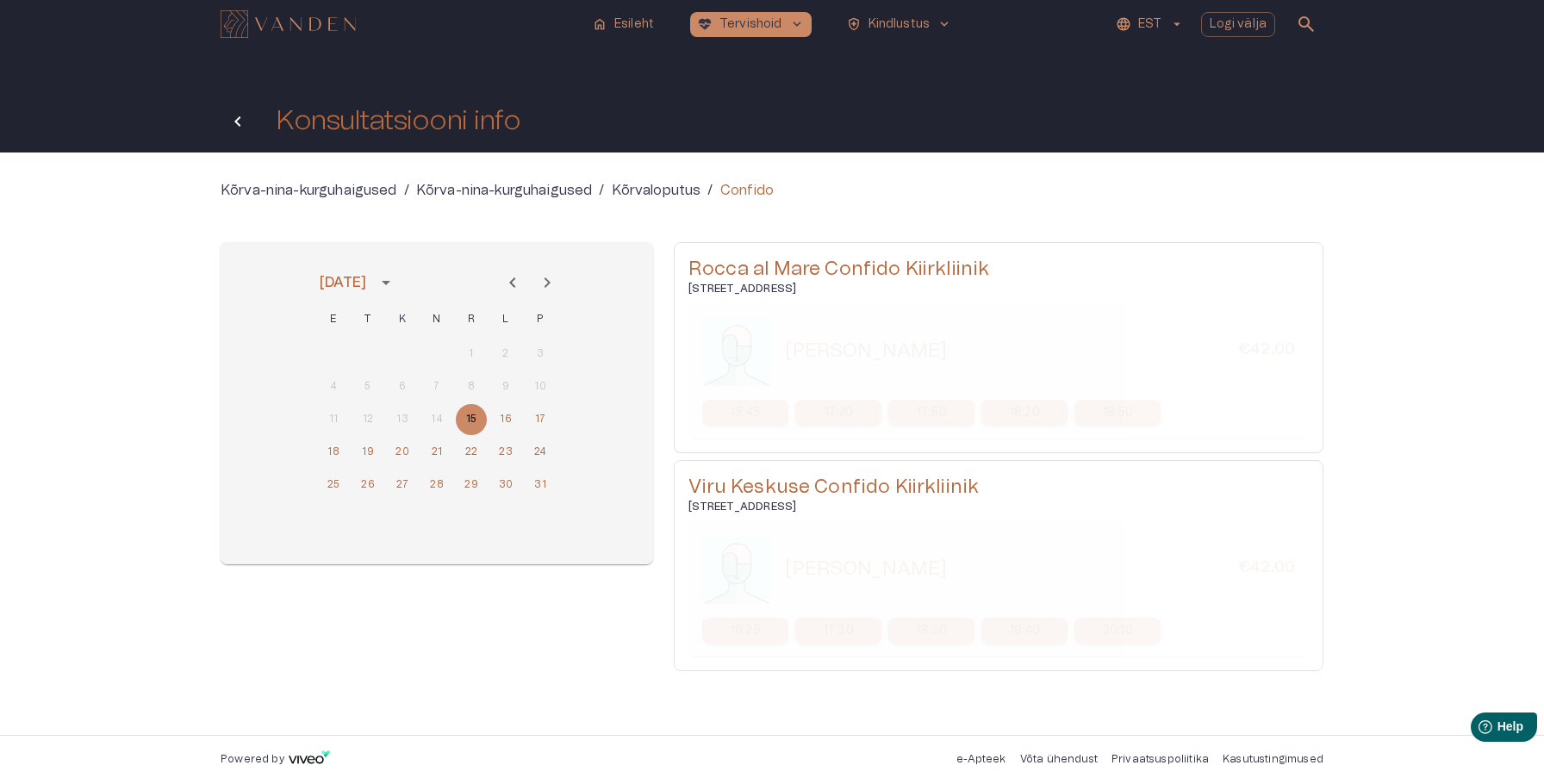
click at [234, 134] on button "Tagasi" at bounding box center [238, 121] width 34 height 34
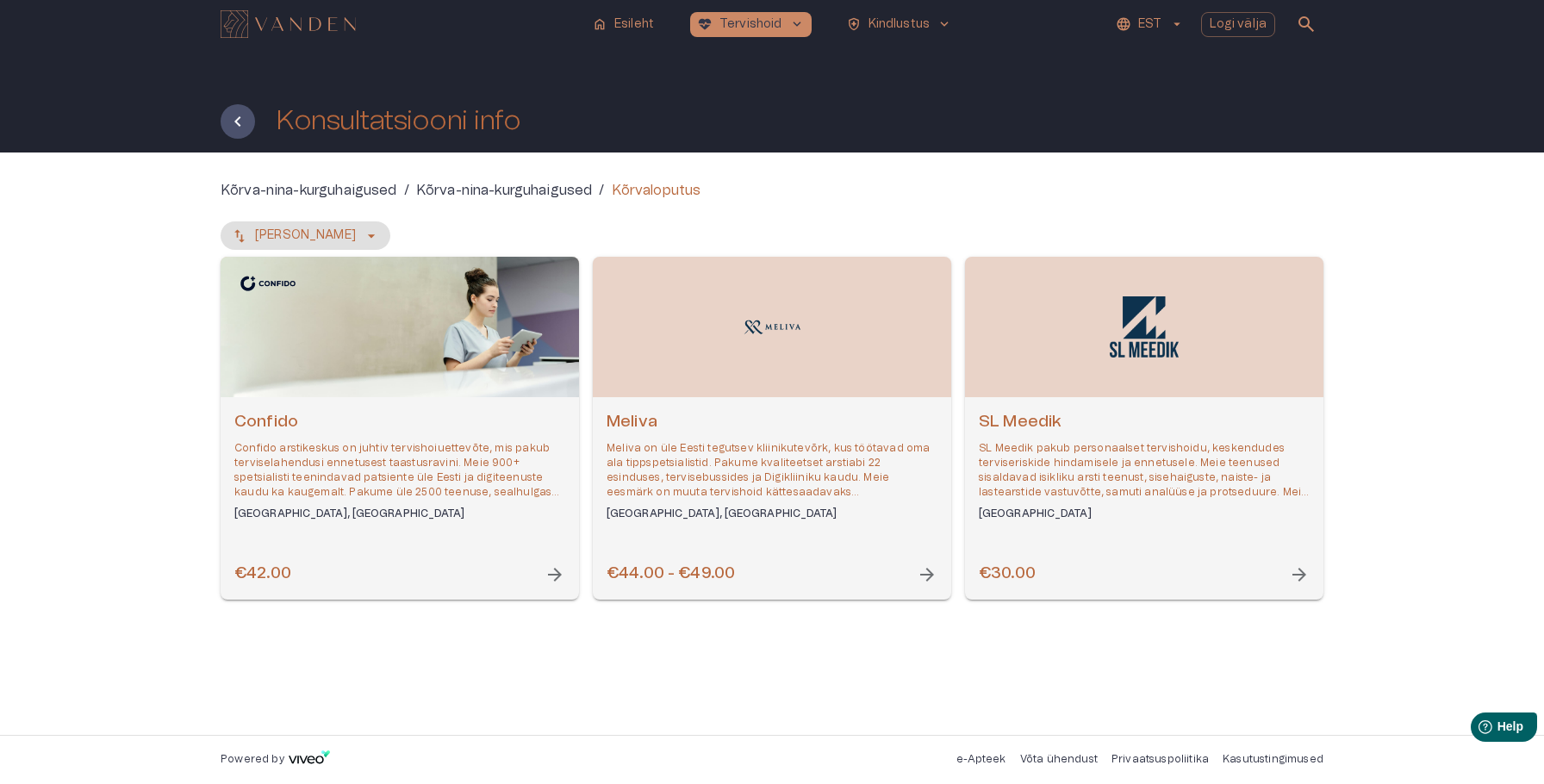
click at [682, 331] on div "Open selected supplier available booking dates" at bounding box center [772, 327] width 358 height 140
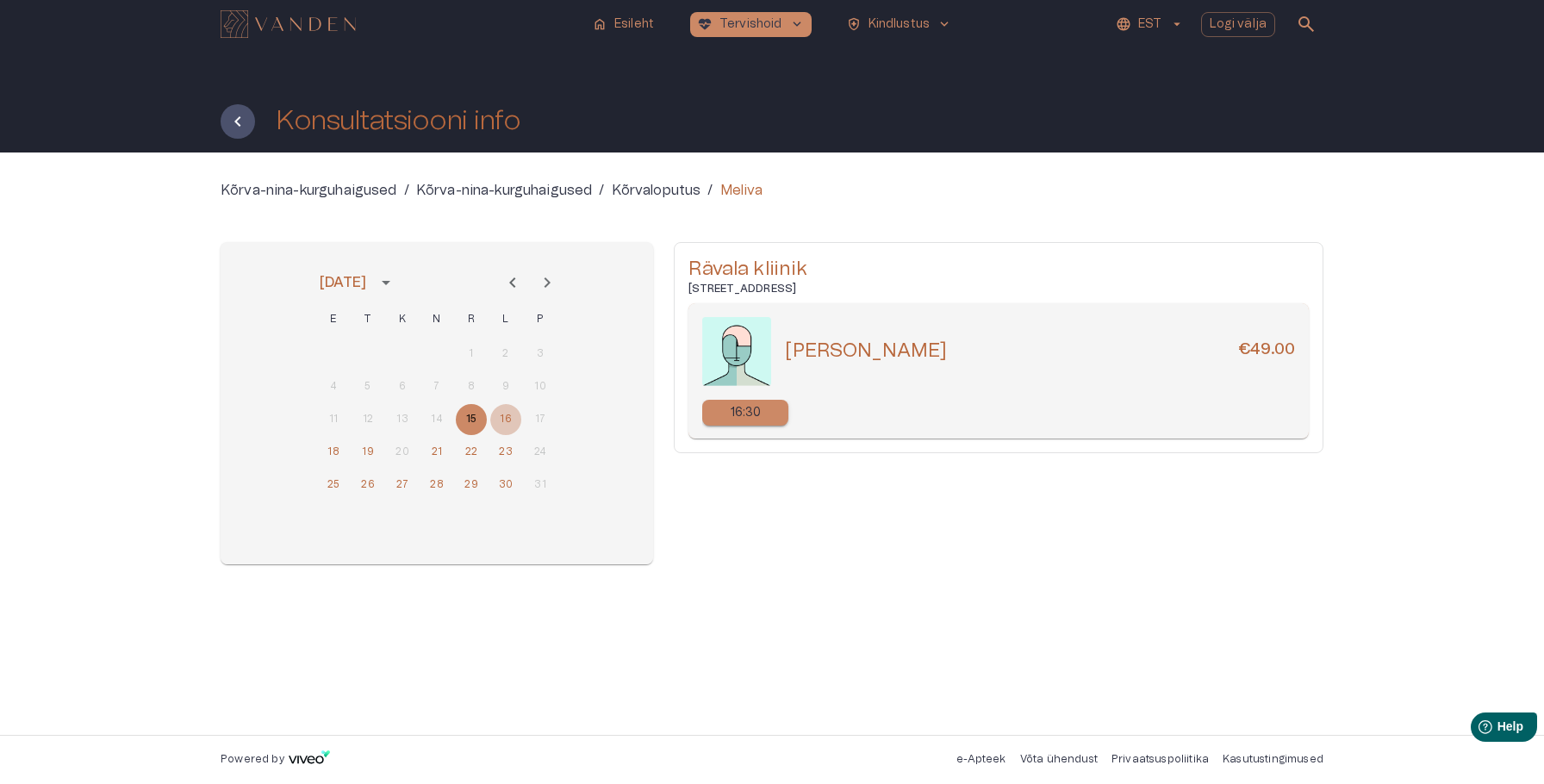
click at [499, 422] on button "16" at bounding box center [506, 420] width 31 height 31
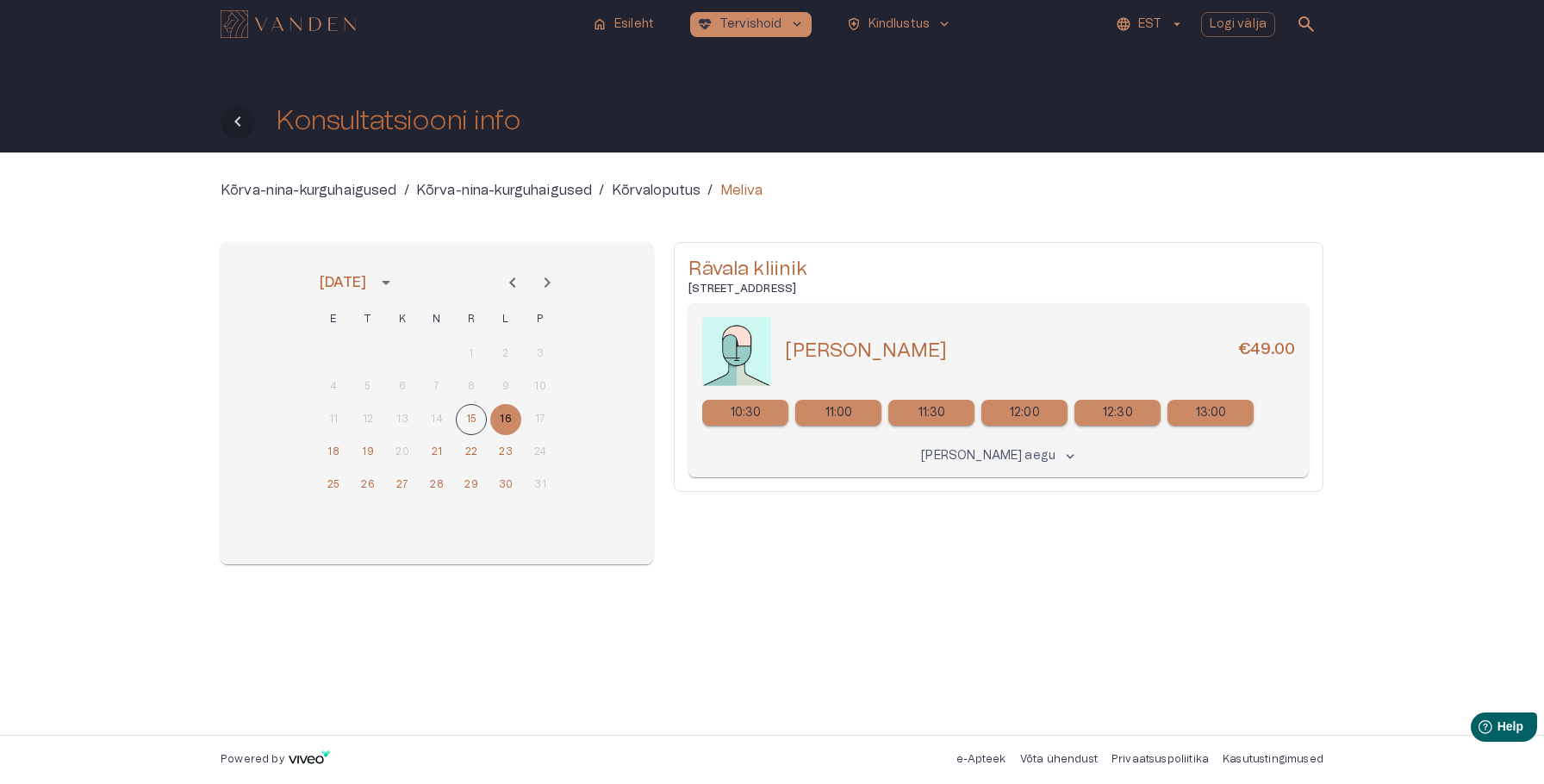
click at [234, 123] on icon "Tagasi" at bounding box center [238, 121] width 21 height 21
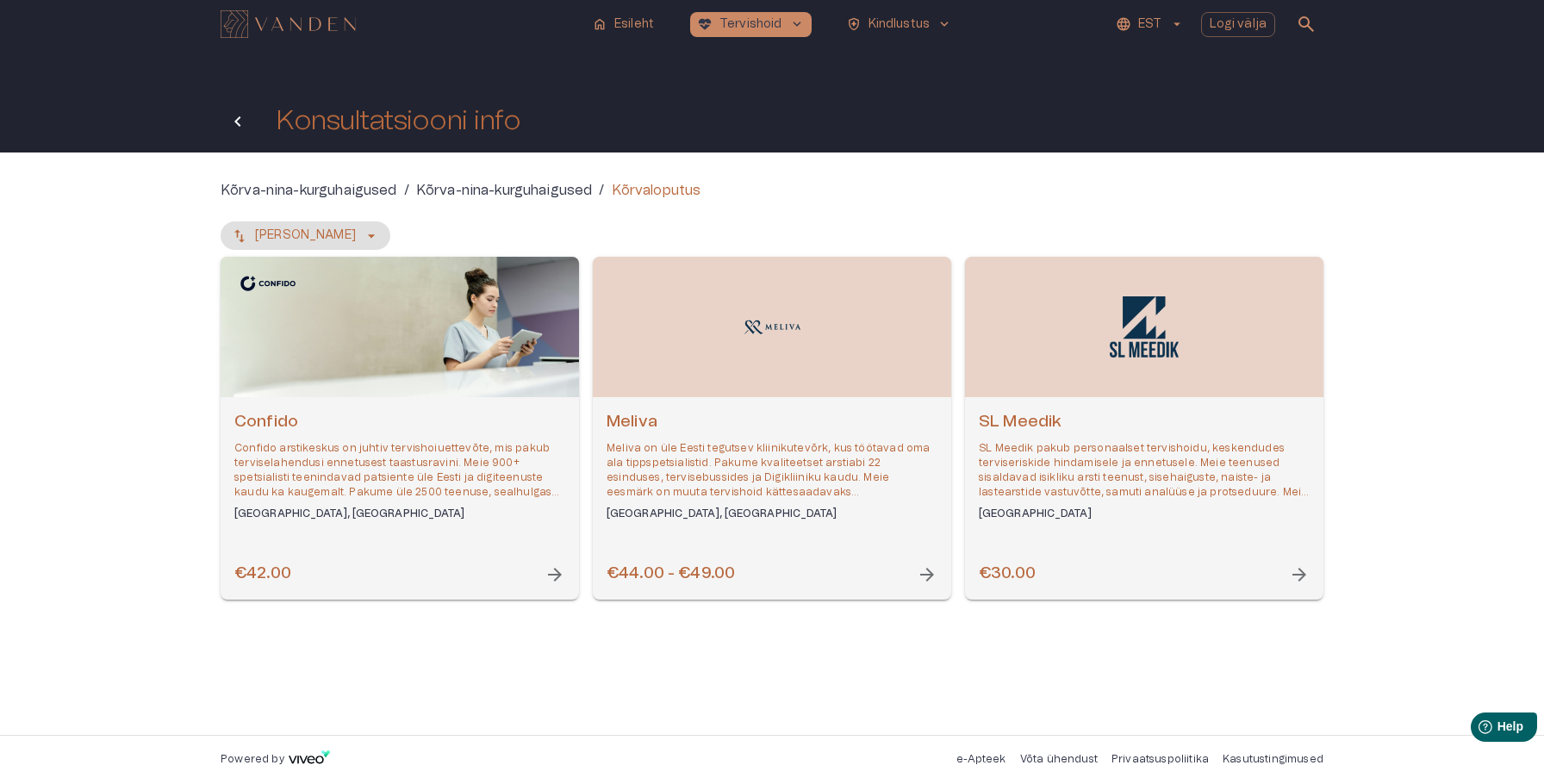
click at [229, 128] on icon "Tagasi" at bounding box center [238, 121] width 21 height 21
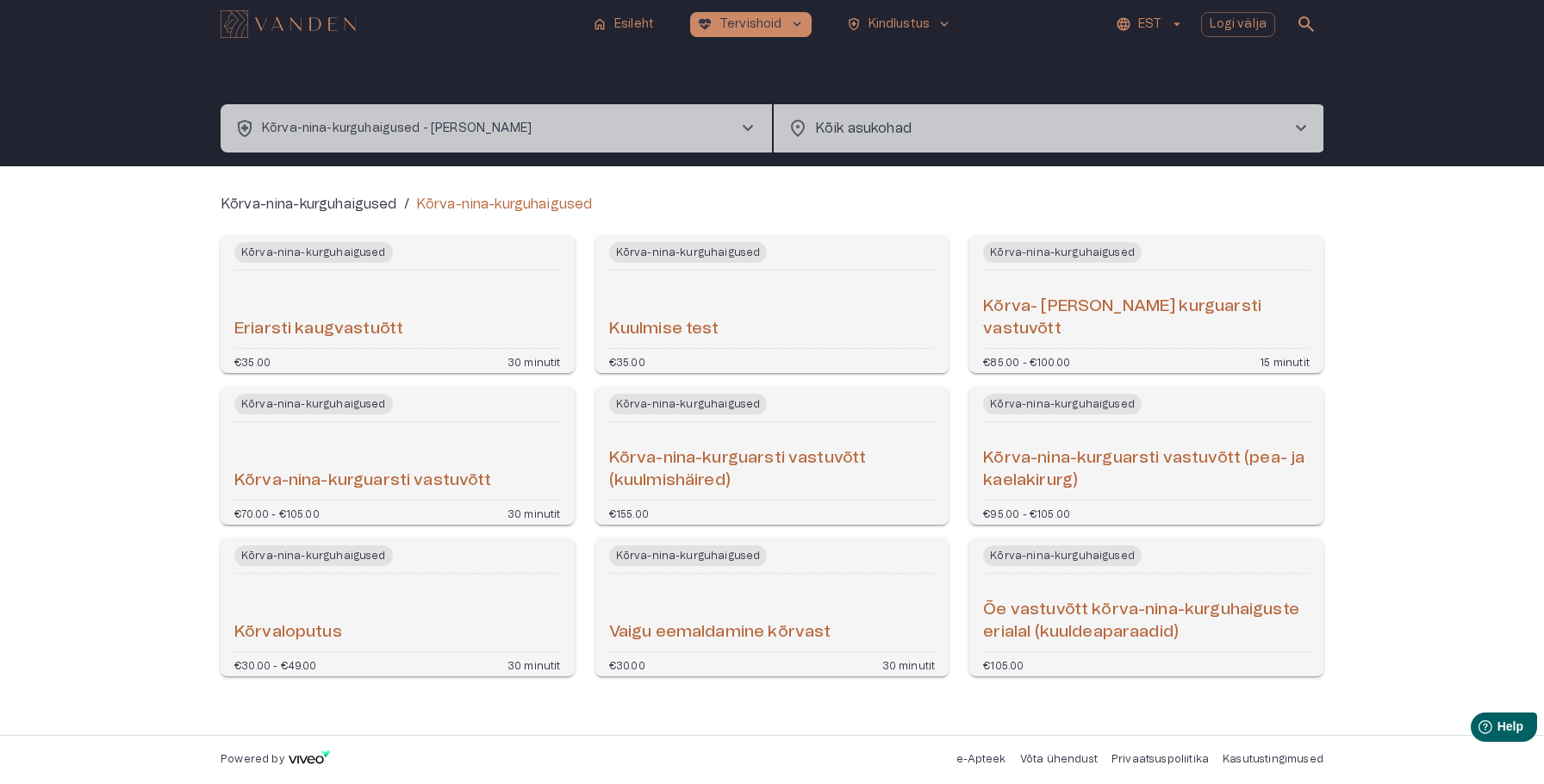
click at [723, 577] on div "Kõrva-nina-kurguhaigused Vaigu eemaldamine kõrvast €30.00 30 minutit" at bounding box center [772, 607] width 354 height 138
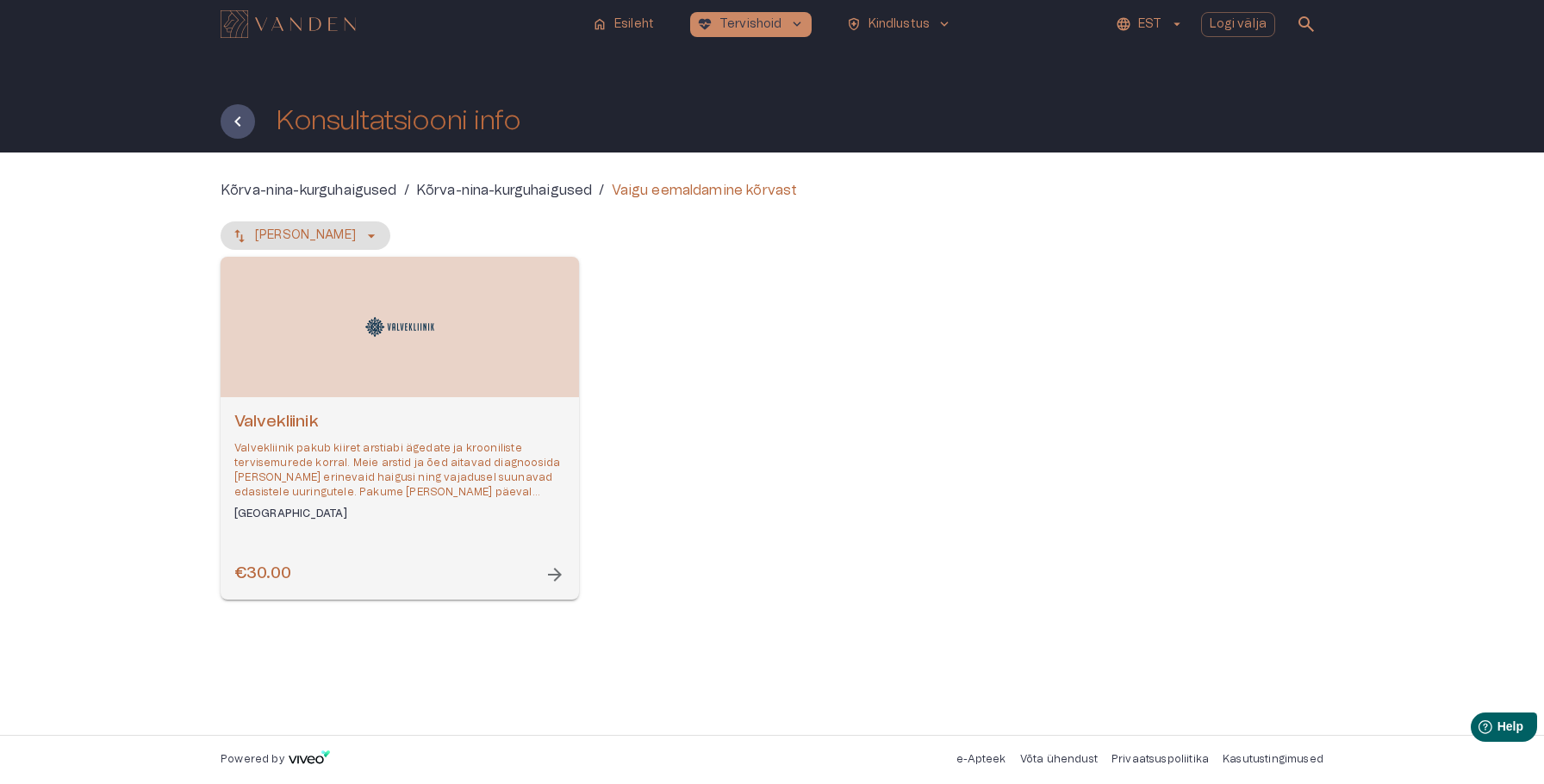
click at [554, 587] on div "Valvekliinik Valvekliinik pakub kiiret arstiabi ägedate ja krooniliste tervisem…" at bounding box center [400, 498] width 358 height 202
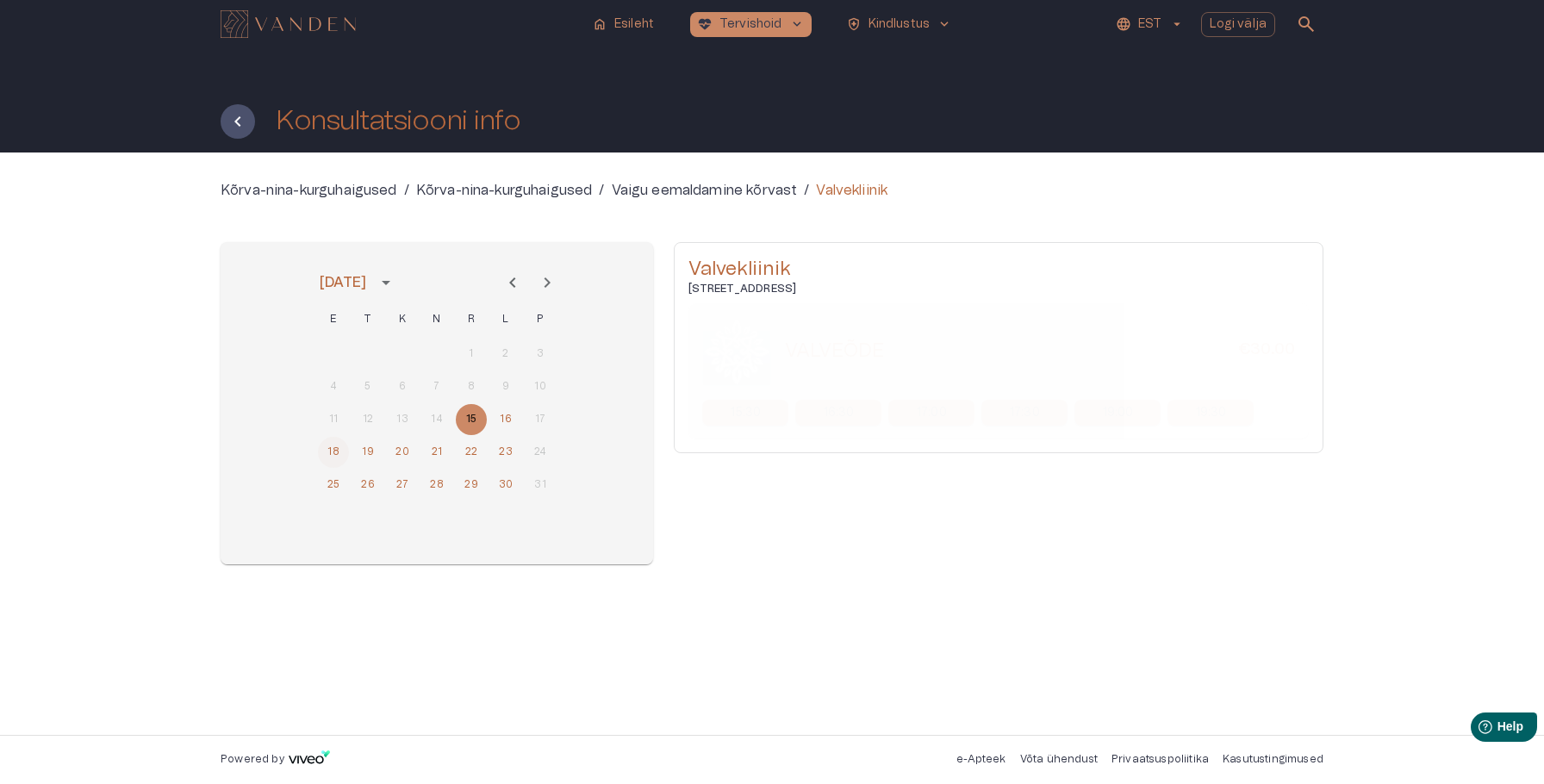
click at [336, 453] on button "18" at bounding box center [333, 452] width 31 height 31
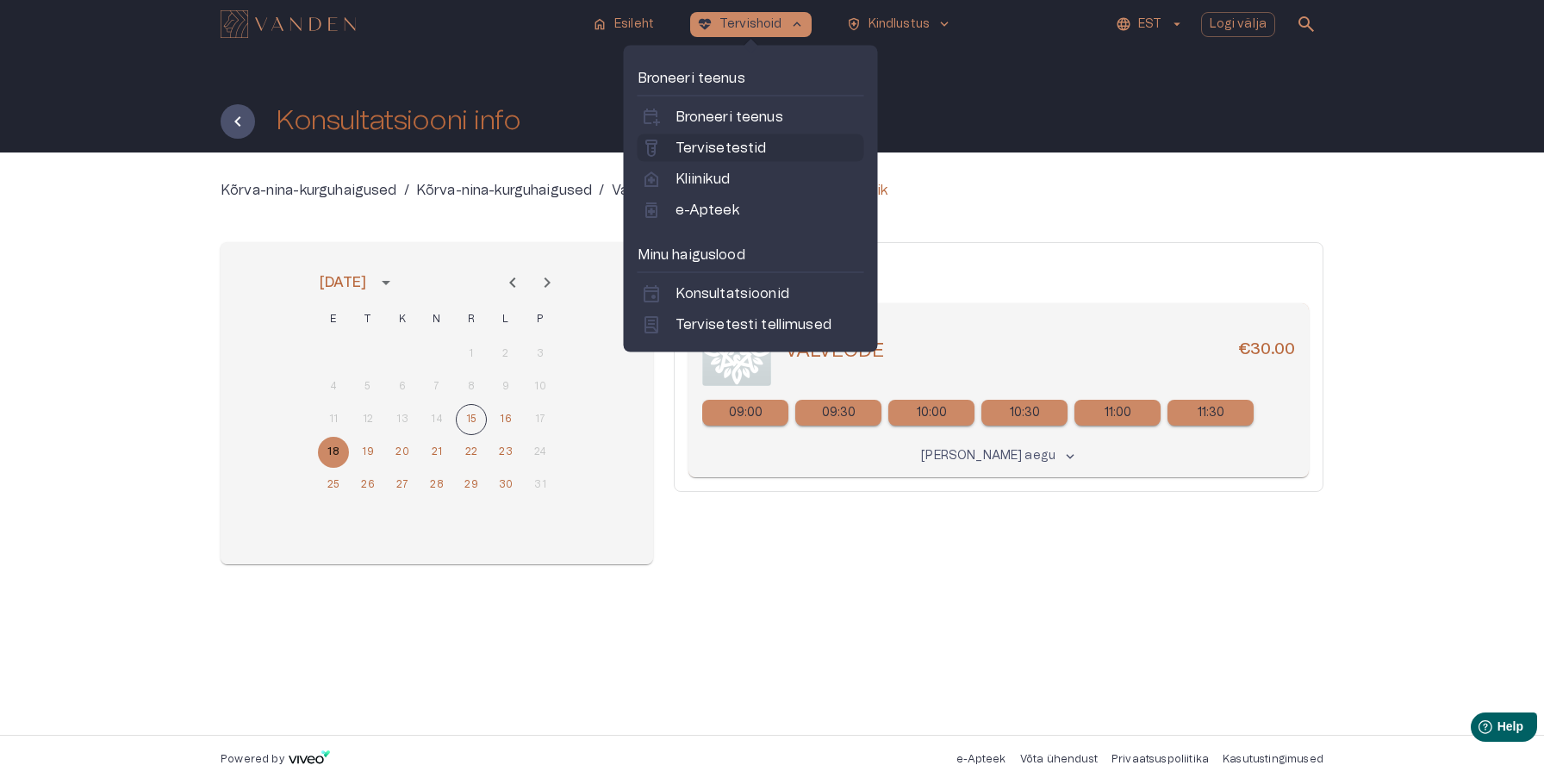
click at [699, 152] on p "Tervisetestid" at bounding box center [721, 148] width 91 height 21
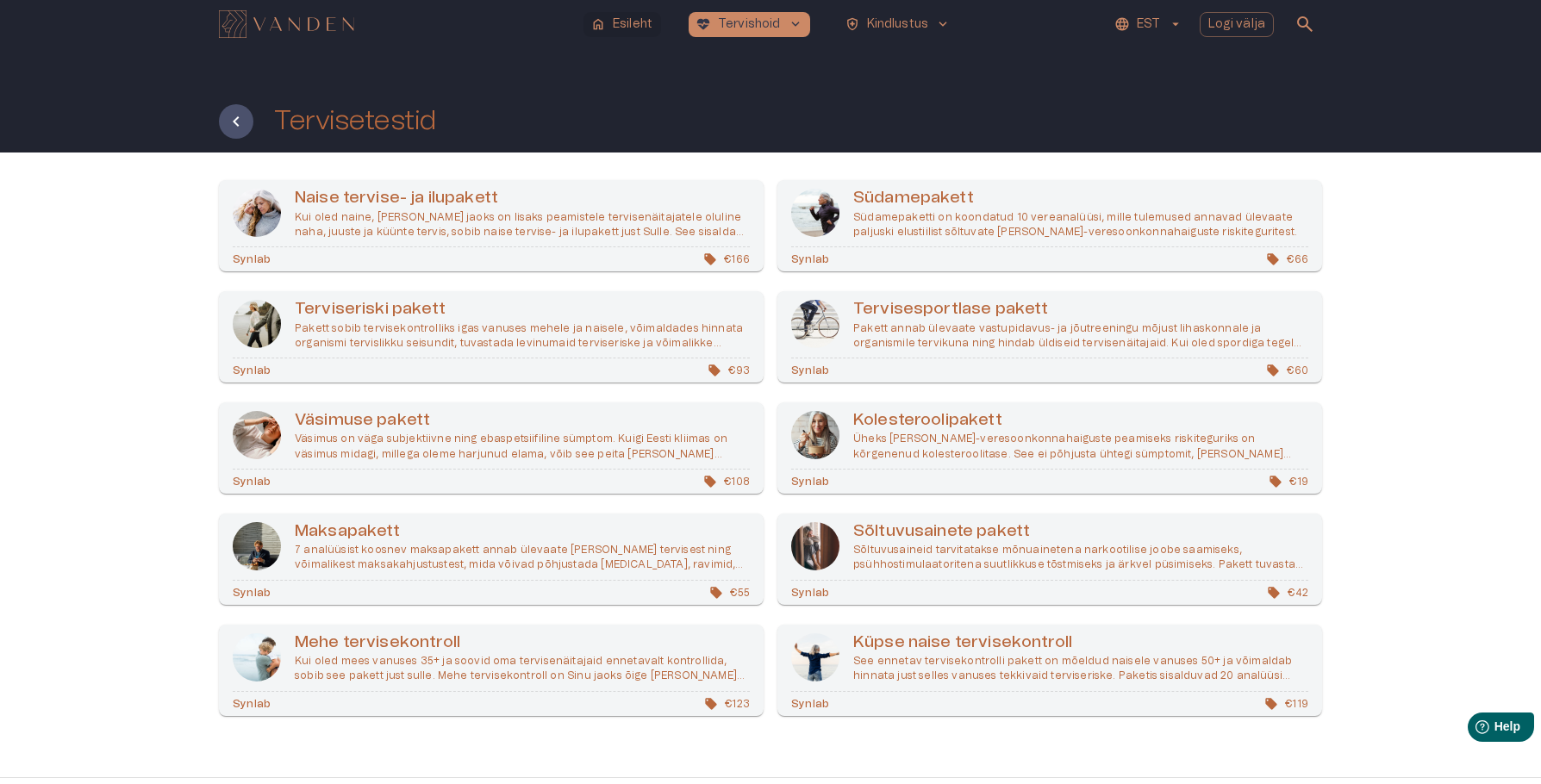
click at [625, 12] on button "home Esileht" at bounding box center [622, 24] width 78 height 25
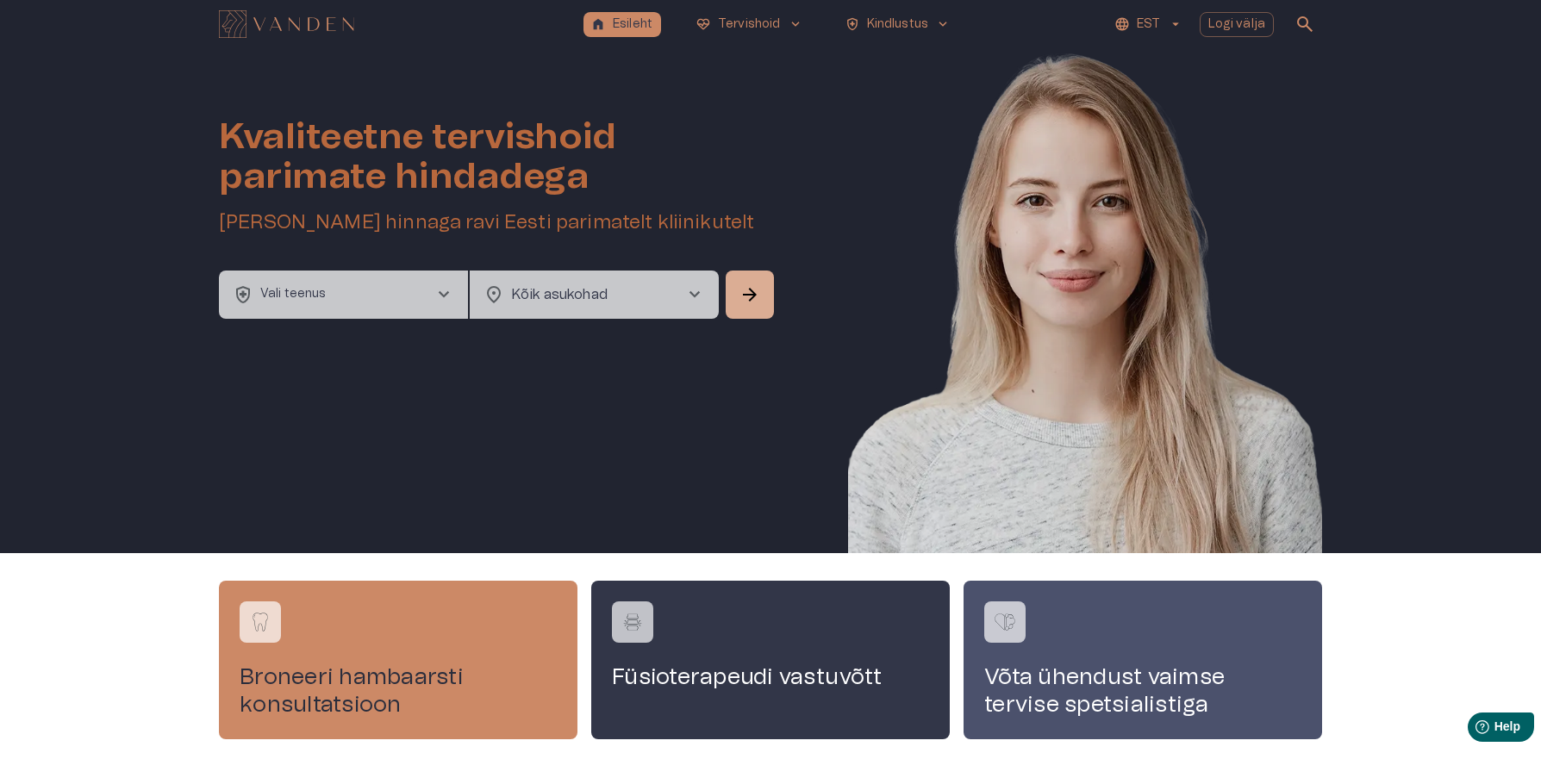
click at [412, 292] on button "health_and_safety Vali teenus chevron_right" at bounding box center [343, 295] width 249 height 48
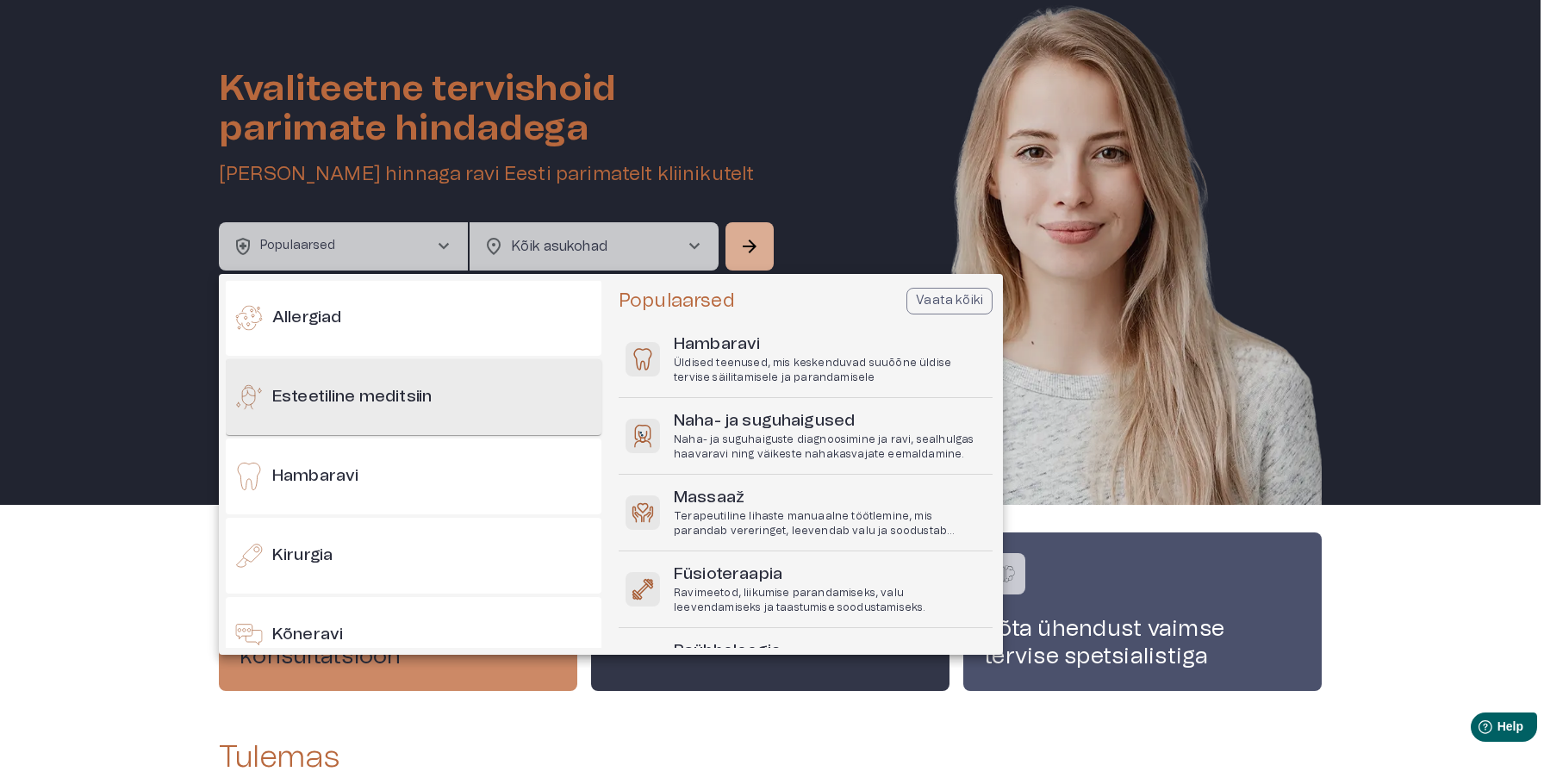
scroll to position [84, 0]
click at [458, 409] on div "Esteetiline meditsiin" at bounding box center [414, 394] width 376 height 76
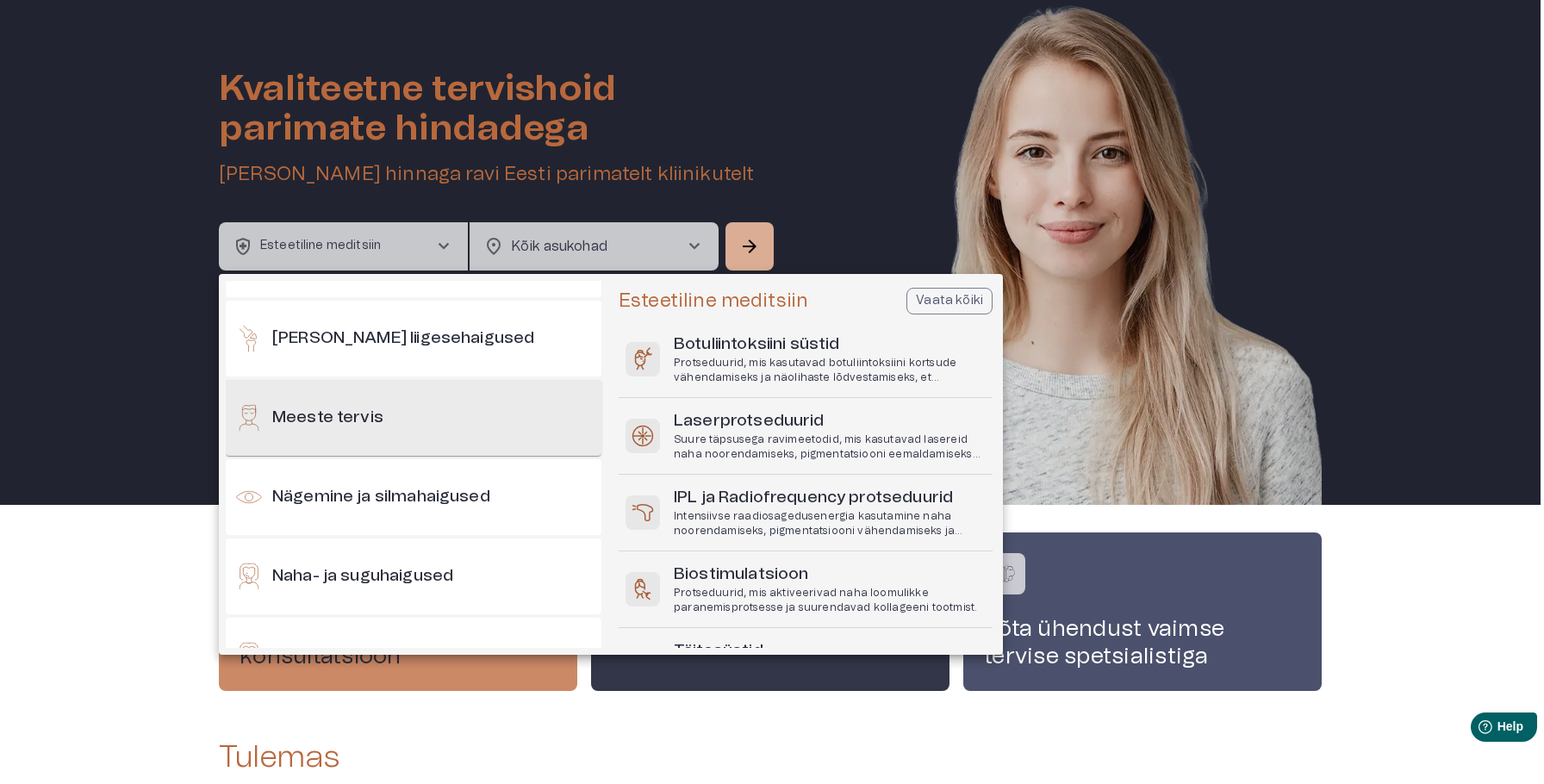
scroll to position [621, 0]
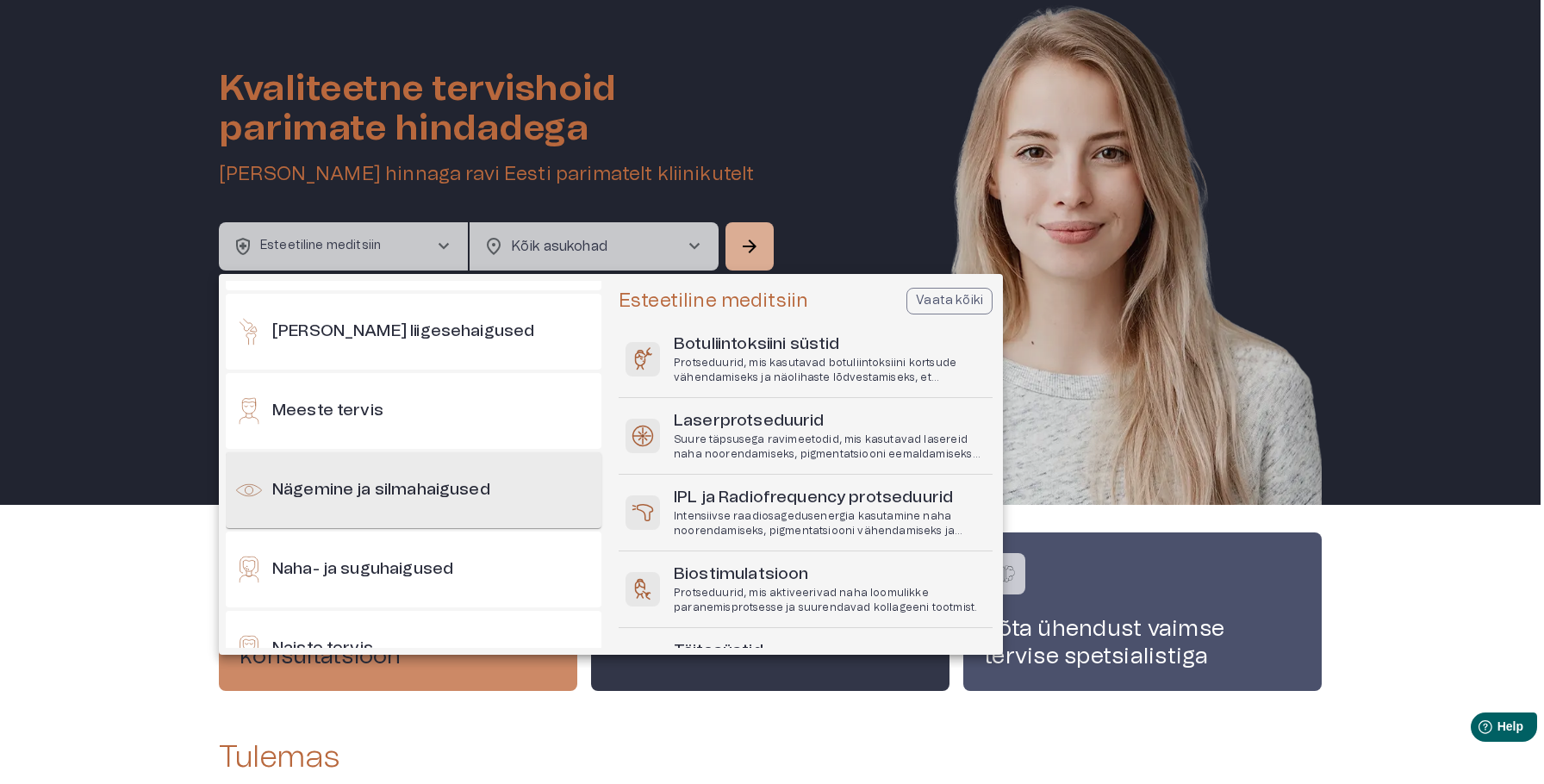
click at [421, 489] on h6 "Nägemine ja silmahaigused" at bounding box center [381, 490] width 218 height 23
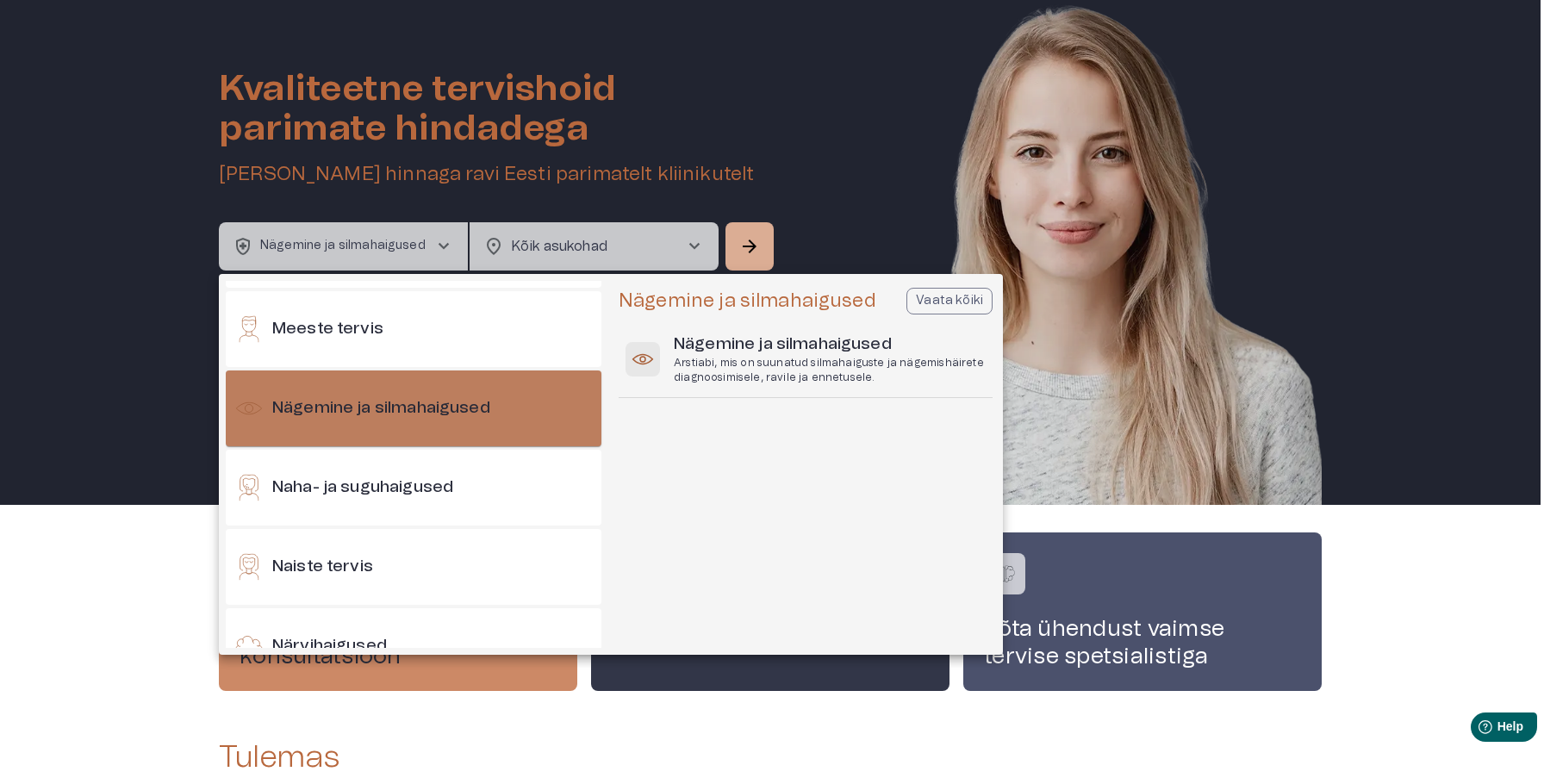
scroll to position [706, 0]
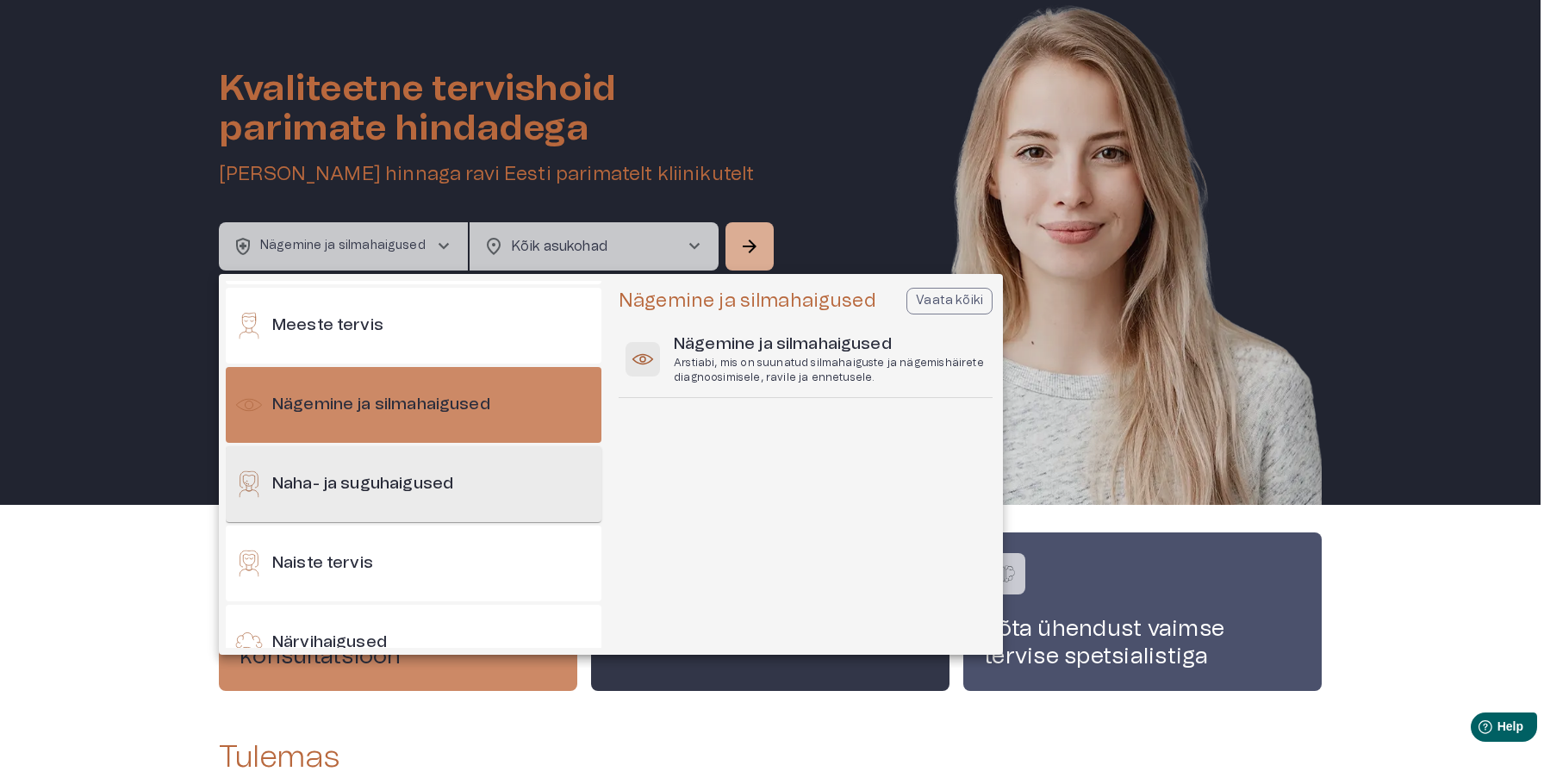
click at [414, 508] on div "Naha- ja suguhaigused" at bounding box center [414, 484] width 376 height 76
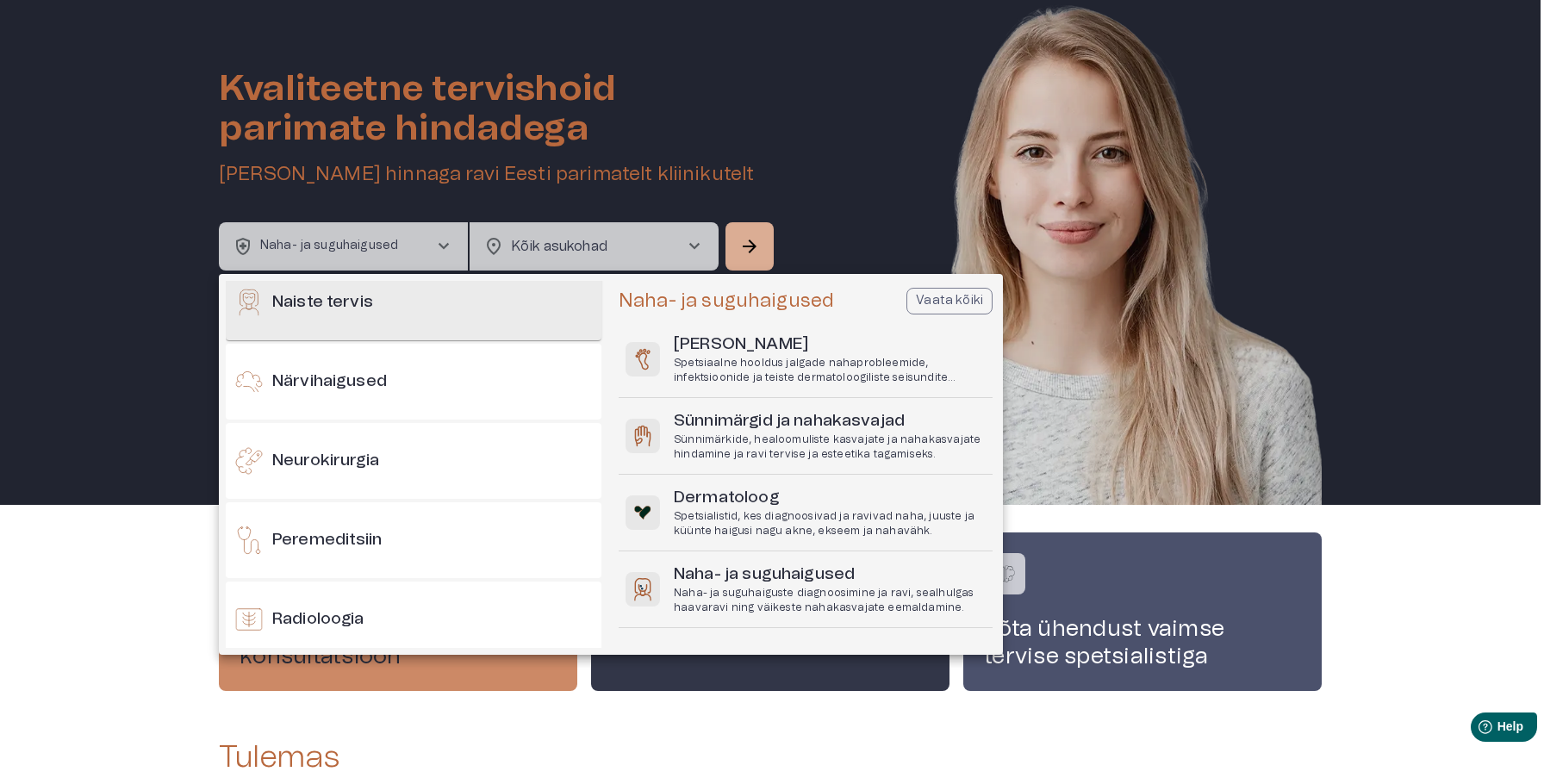
scroll to position [992, 0]
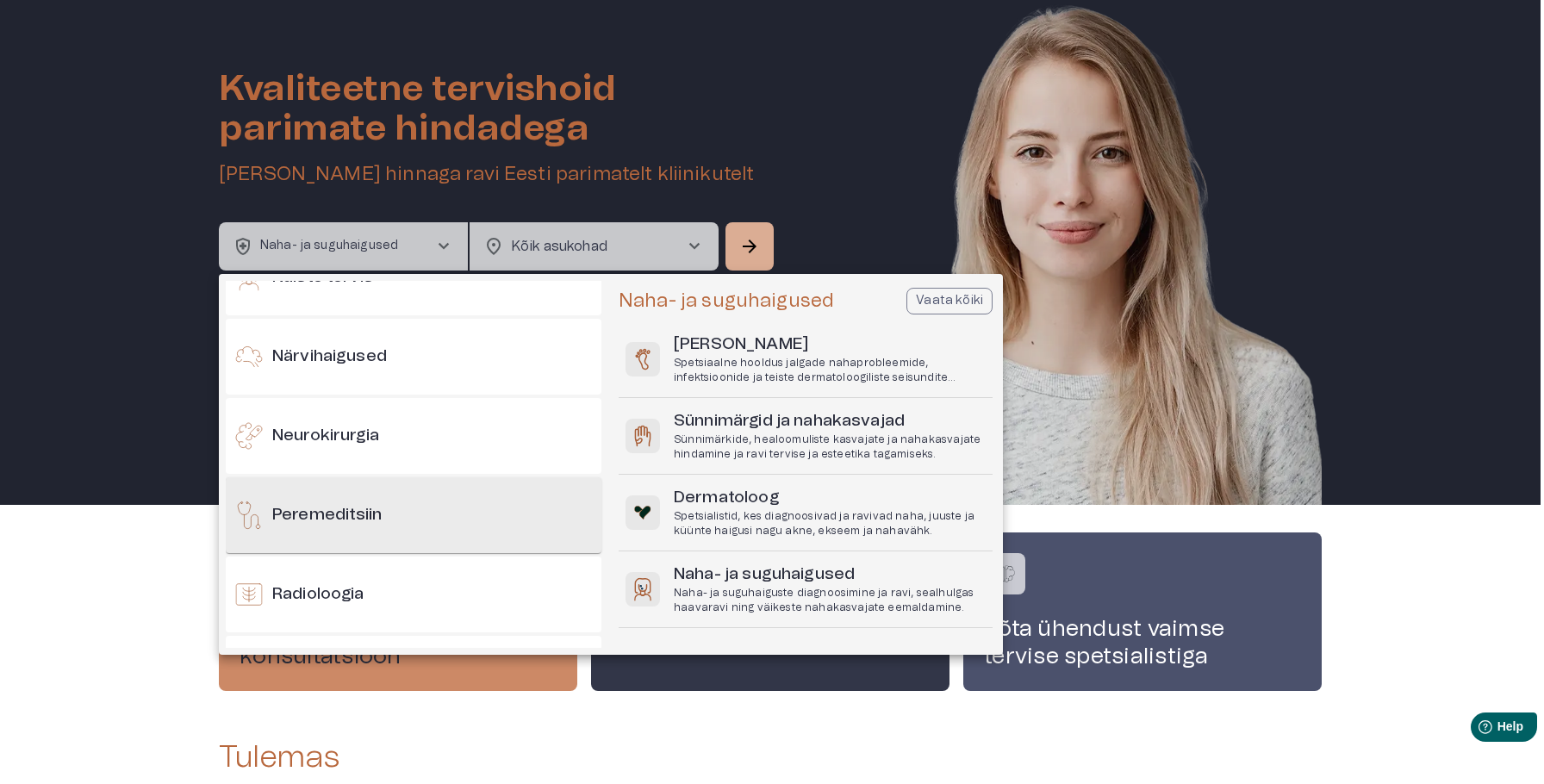
click at [496, 538] on div "Peremeditsiin" at bounding box center [414, 515] width 376 height 76
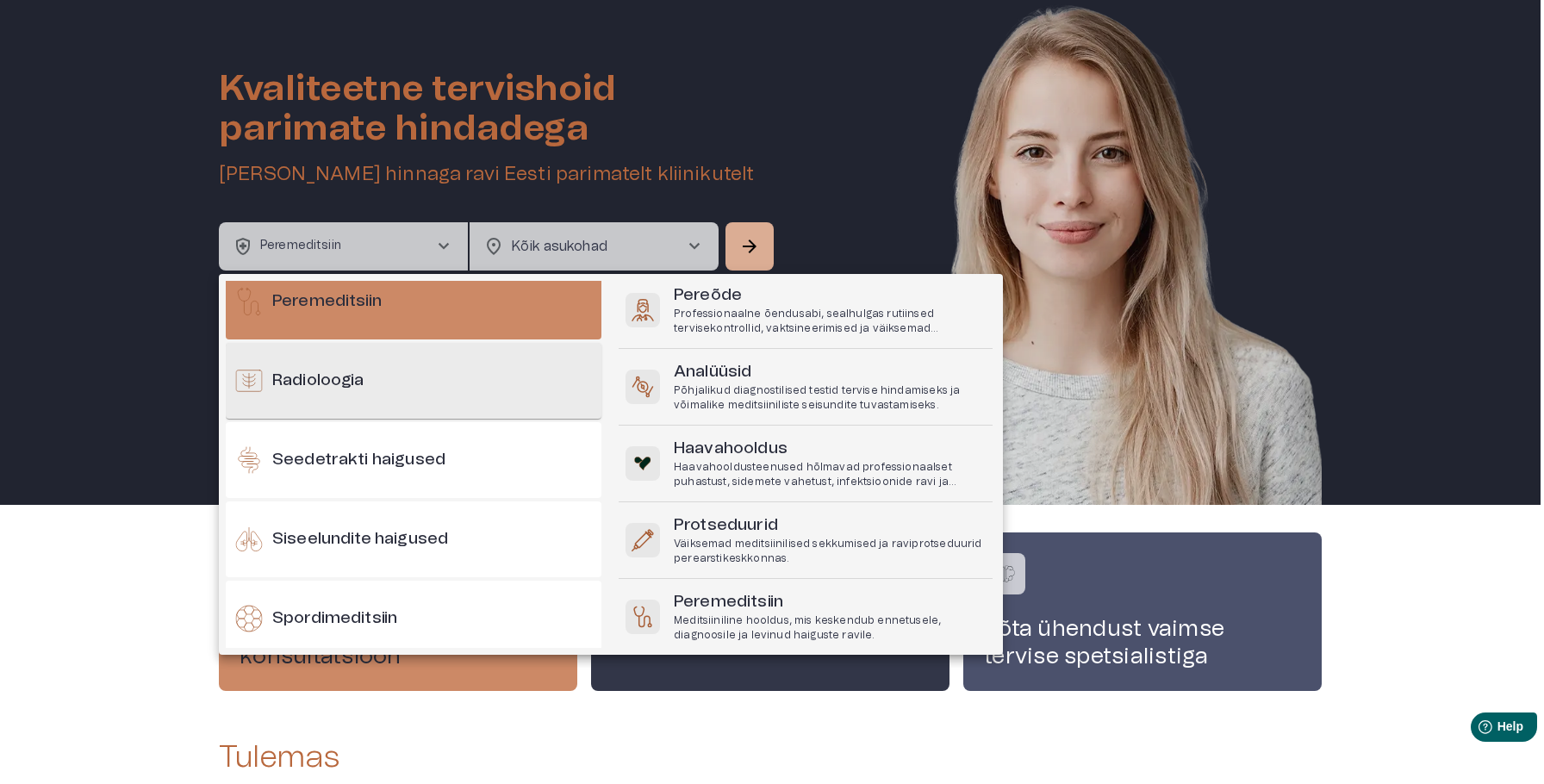
scroll to position [1361, 0]
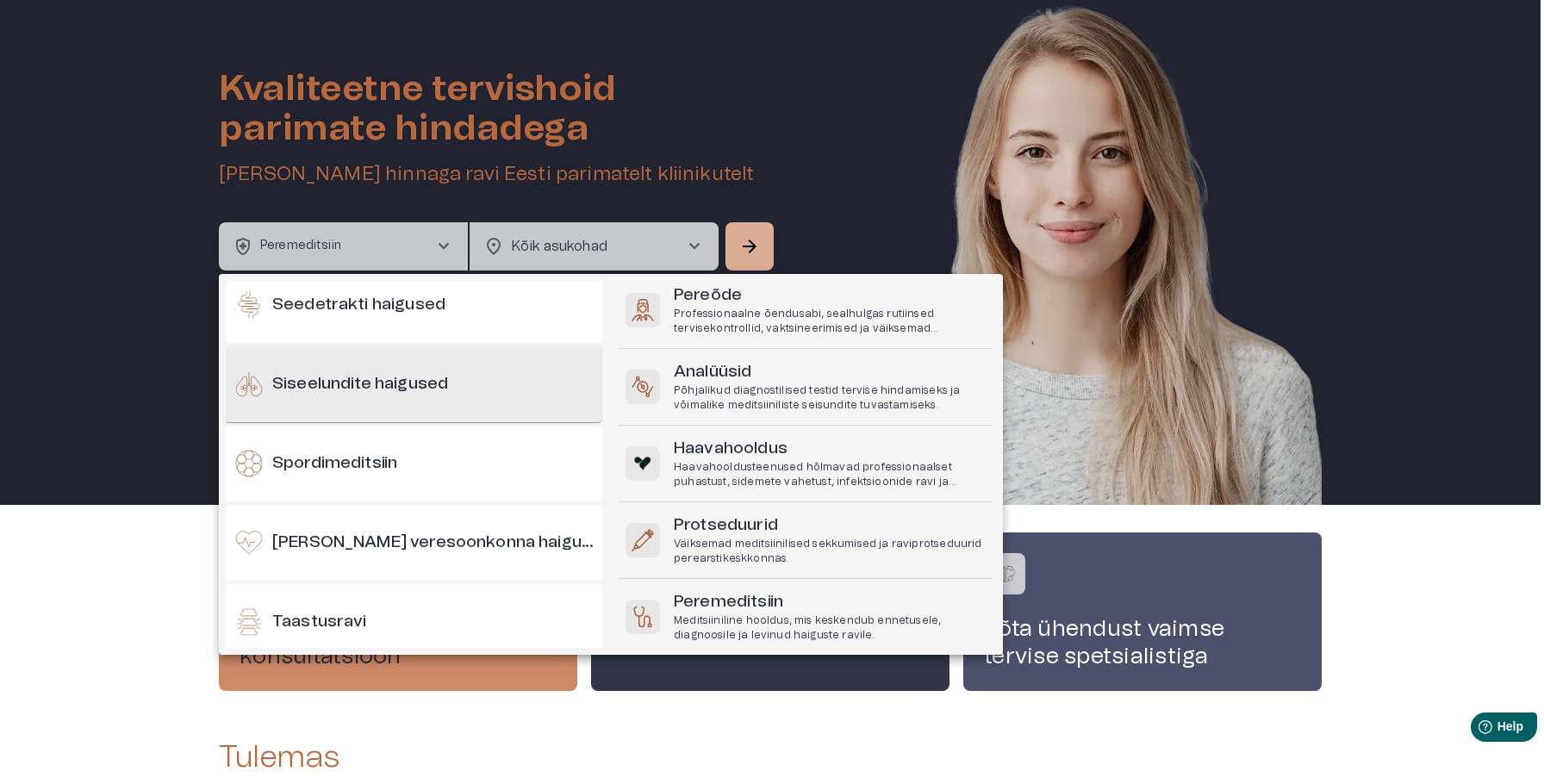
click at [526, 398] on div "Siseelundite haigused" at bounding box center [414, 384] width 376 height 76
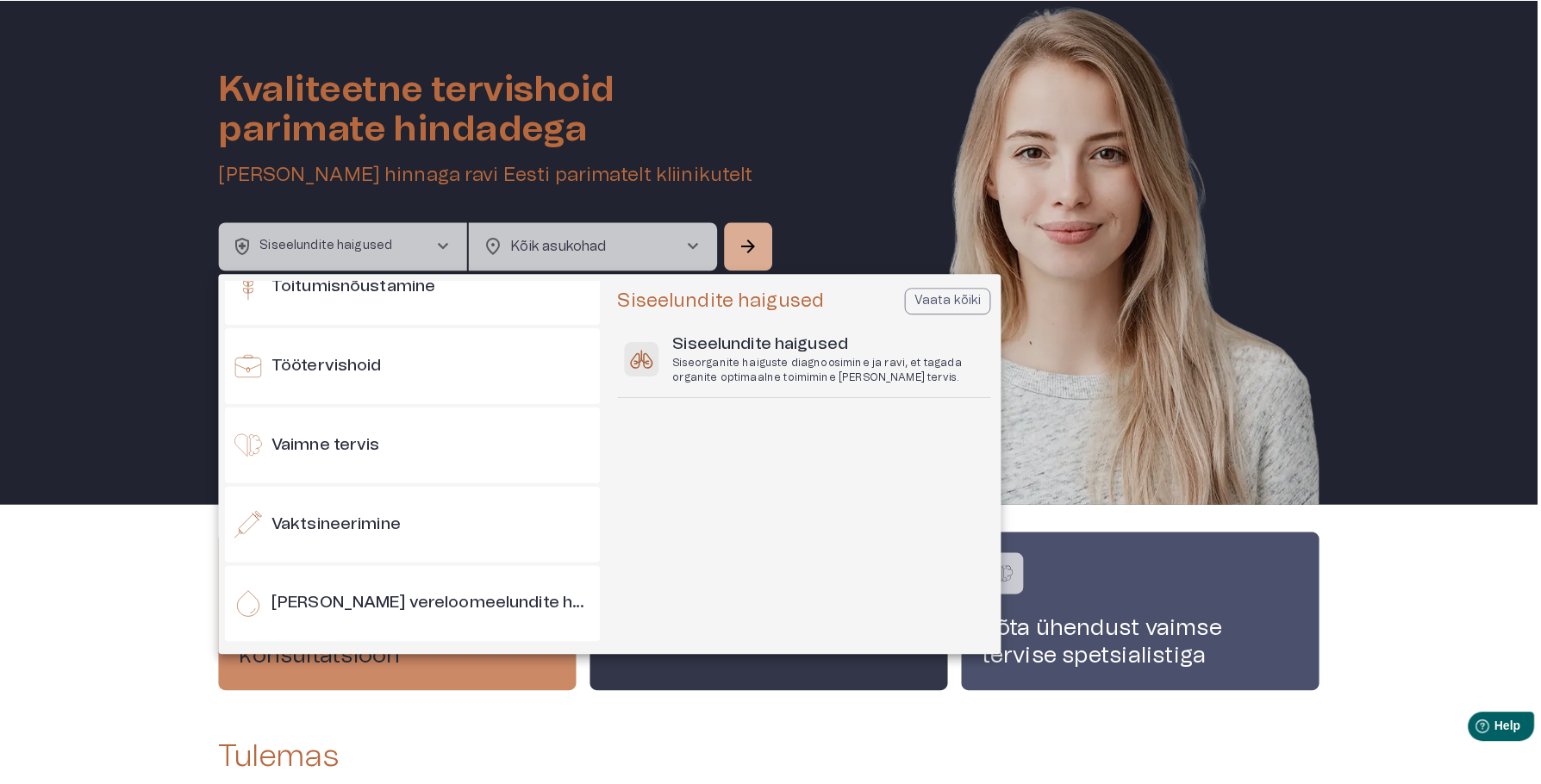
scroll to position [1856, 0]
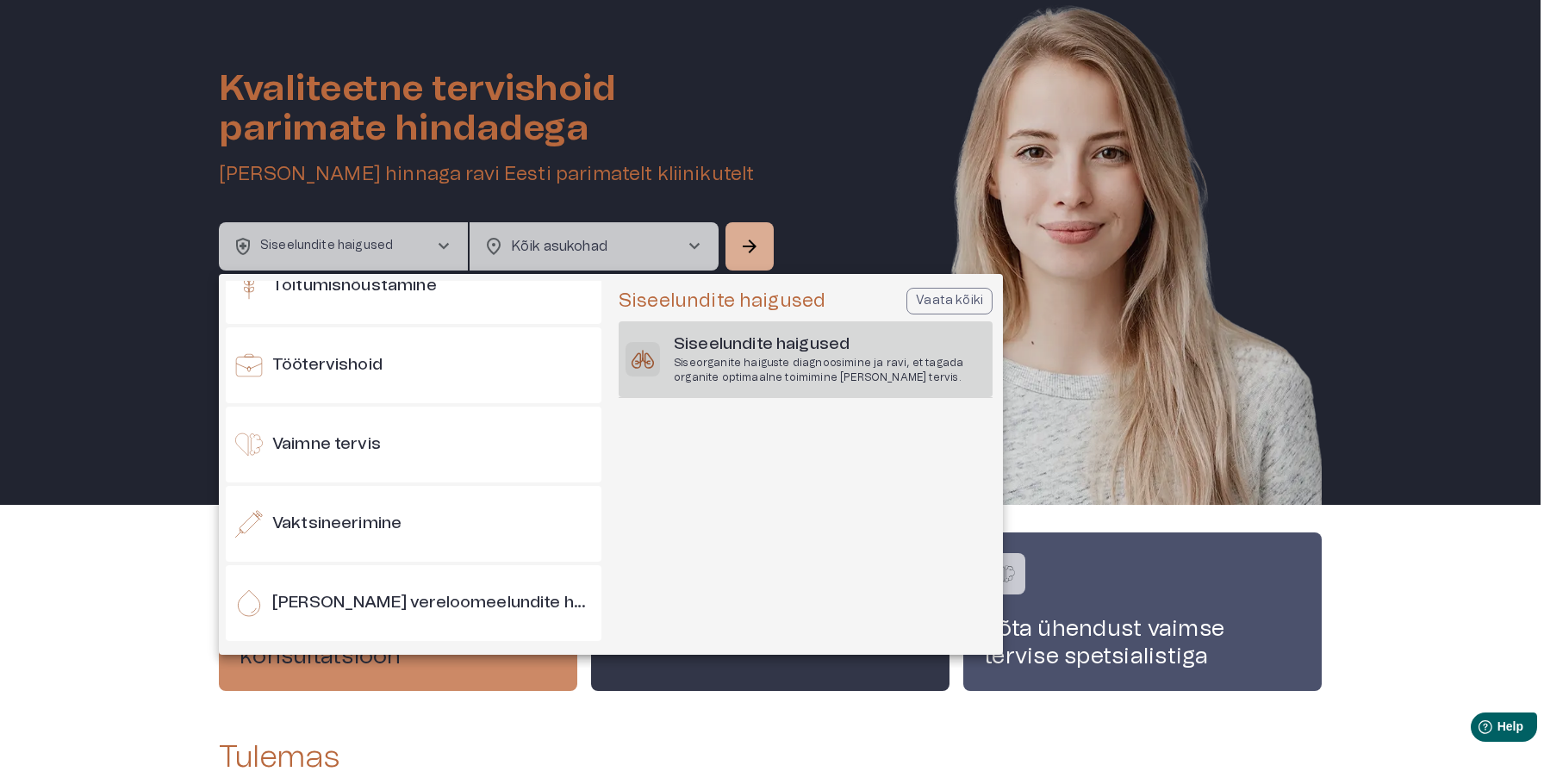
click at [746, 370] on p "Siseorganite haiguste diagnoosimine ja ravi, et tagada organite optimaalne toim…" at bounding box center [830, 370] width 312 height 29
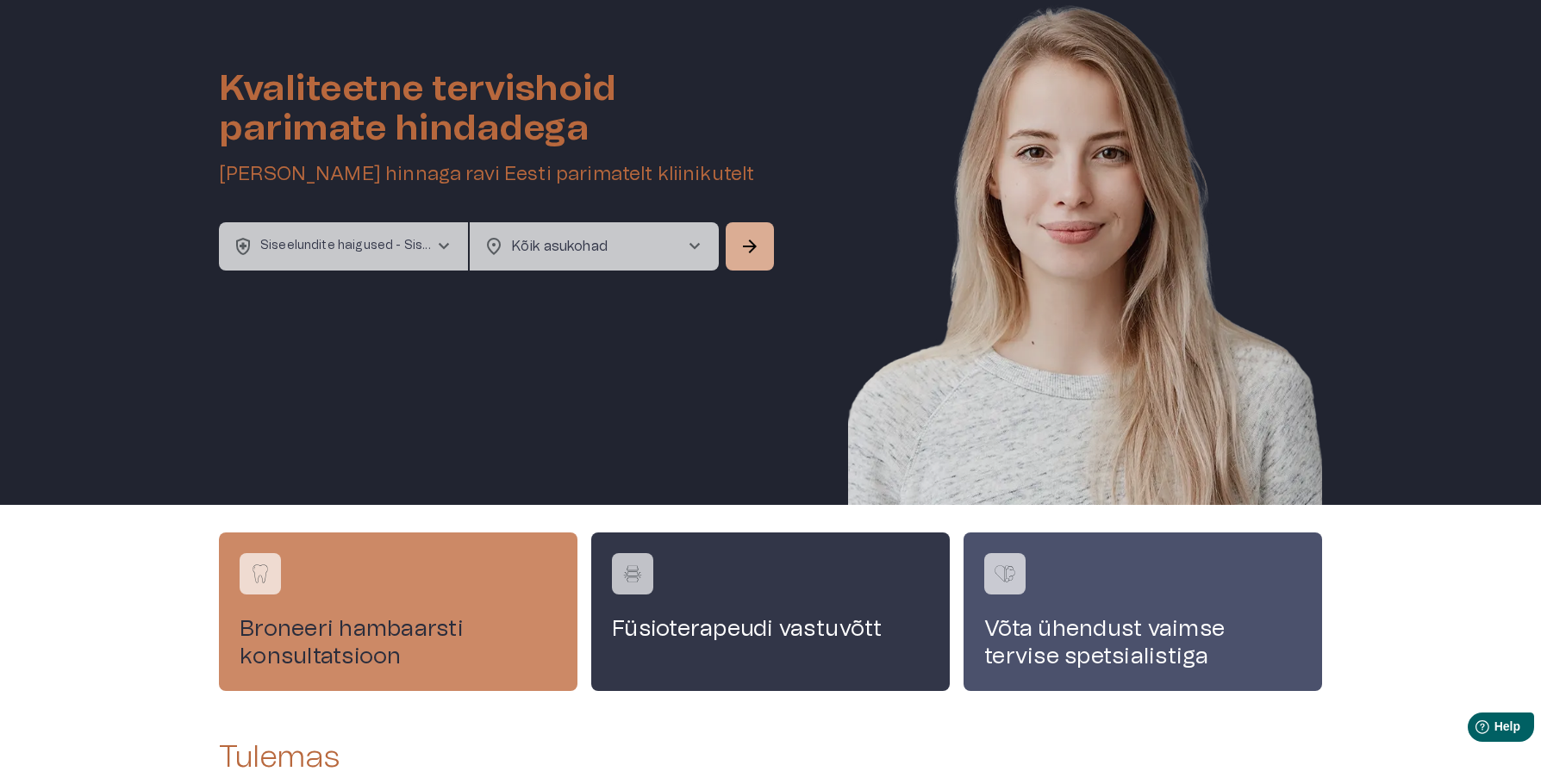
click at [722, 234] on div "health_and_safety Siseelundite haigused - Siseelundite haigused chevron_right l…" at bounding box center [498, 246] width 558 height 48
click at [744, 239] on span "arrow_forward" at bounding box center [750, 246] width 21 height 21
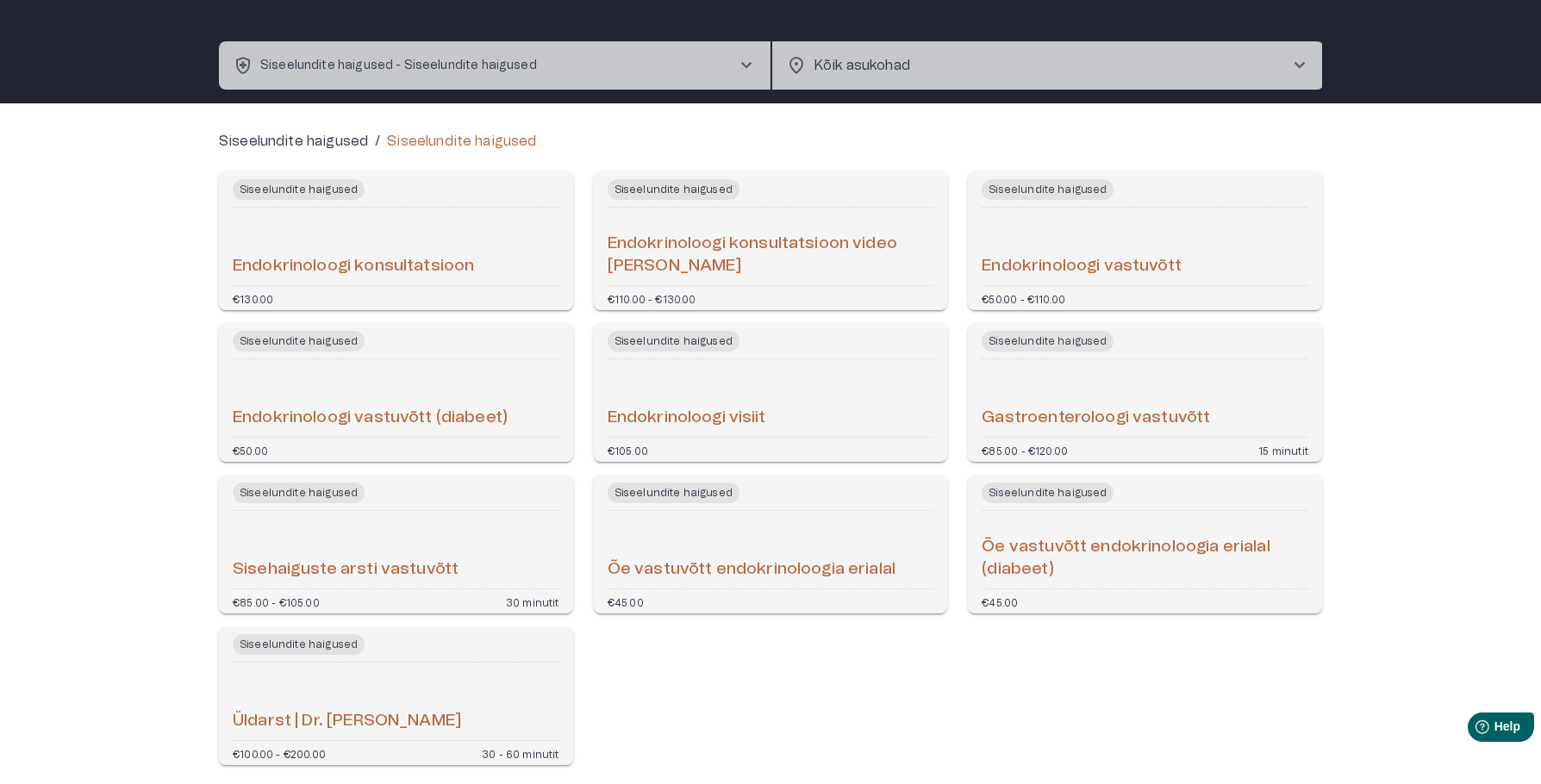
scroll to position [148, 0]
